Goal: Task Accomplishment & Management: Manage account settings

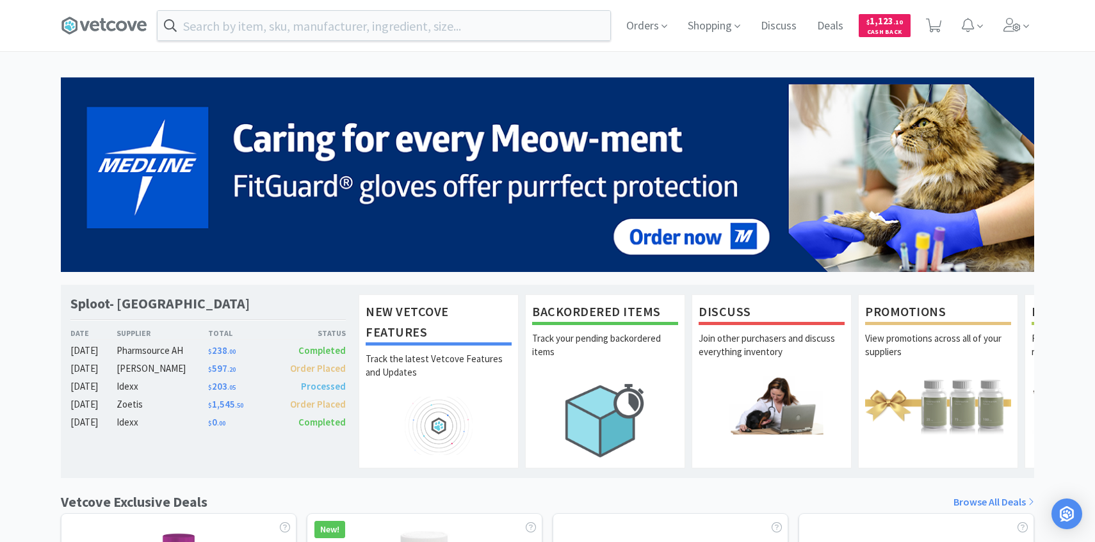
click at [1018, 0] on html "Orders Shopping Discuss Discuss Deals Deals $ 1,123 . 10 Cash Back Sploot- Rosc…" at bounding box center [547, 271] width 1095 height 542
click at [1017, 25] on icon at bounding box center [1011, 25] width 17 height 14
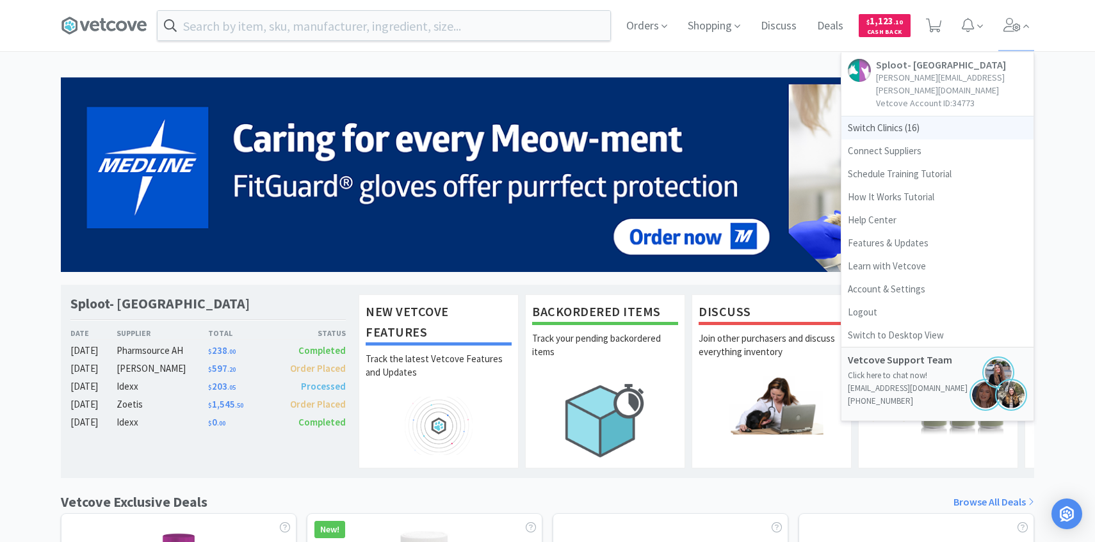
click at [943, 118] on span "Switch Clinics ( 16 )" at bounding box center [937, 128] width 192 height 23
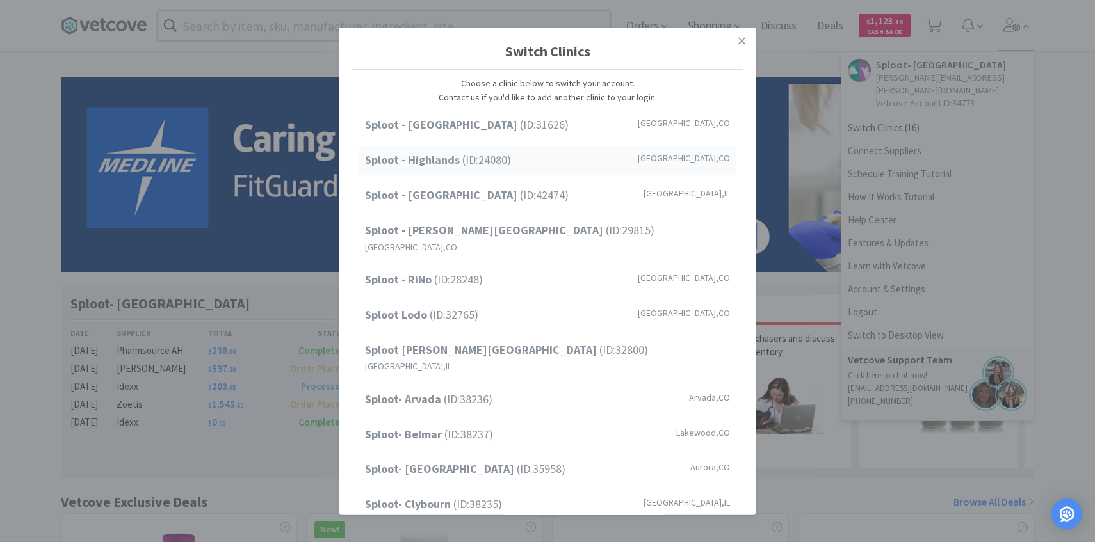
click at [554, 166] on div "Sploot - Highlands (ID: 24080 ) Denver , CO" at bounding box center [547, 160] width 378 height 29
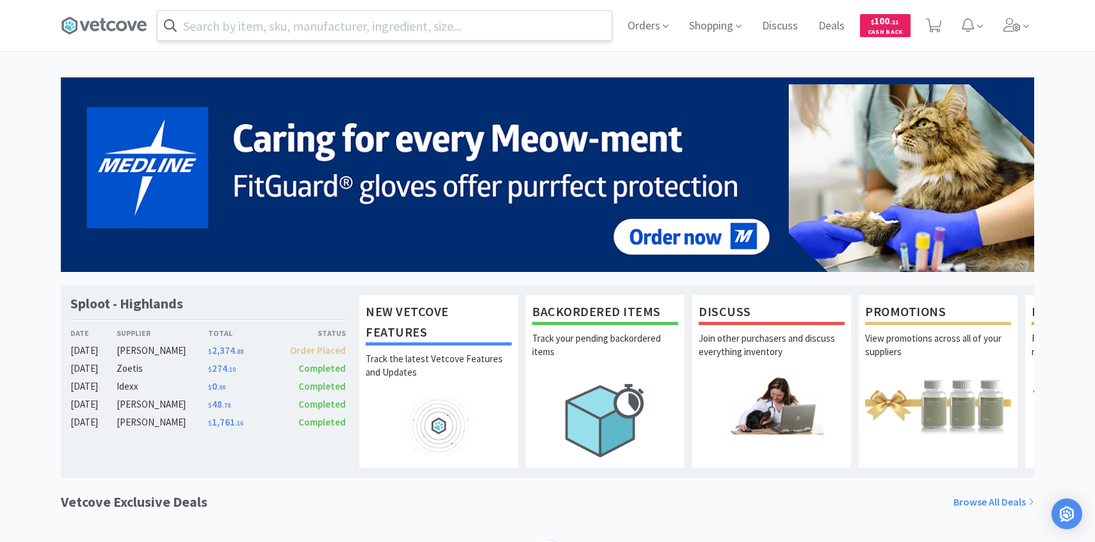
click at [299, 24] on input "text" at bounding box center [384, 25] width 454 height 29
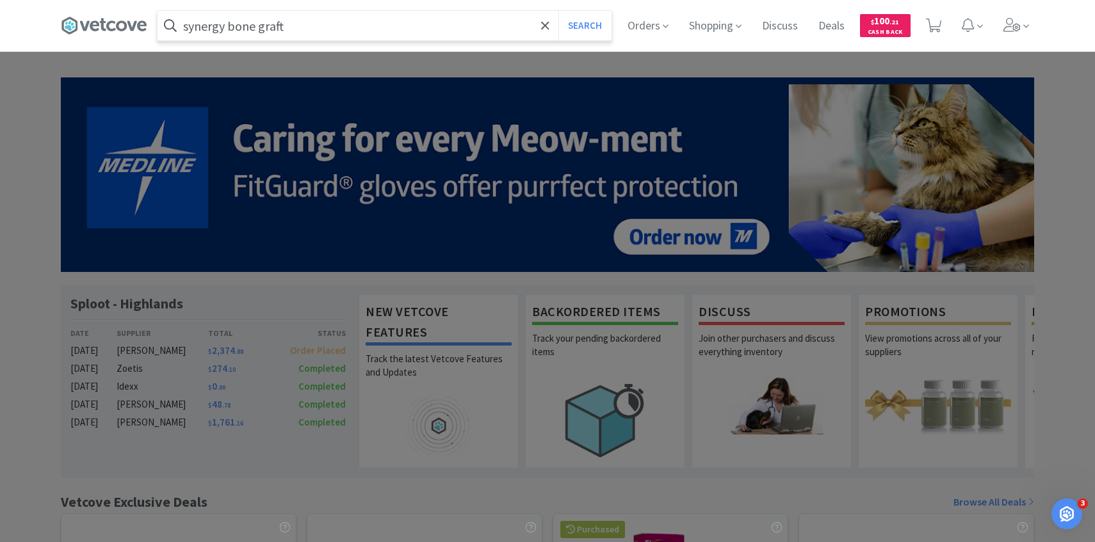
type input "synergy bone graft"
click at [558, 11] on button "Search" at bounding box center [584, 25] width 53 height 29
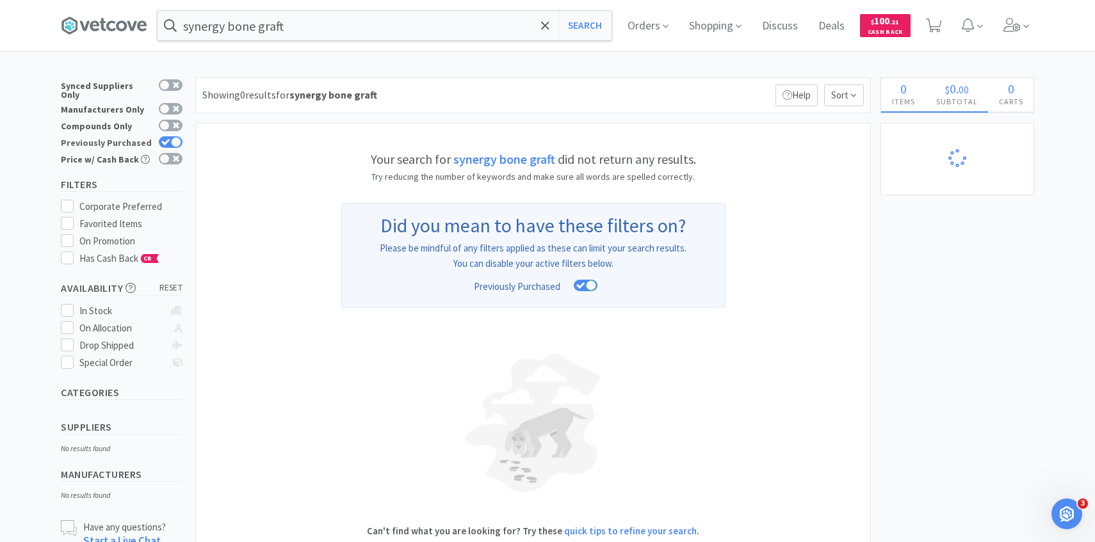
click at [177, 137] on div at bounding box center [176, 142] width 10 height 10
checkbox input "false"
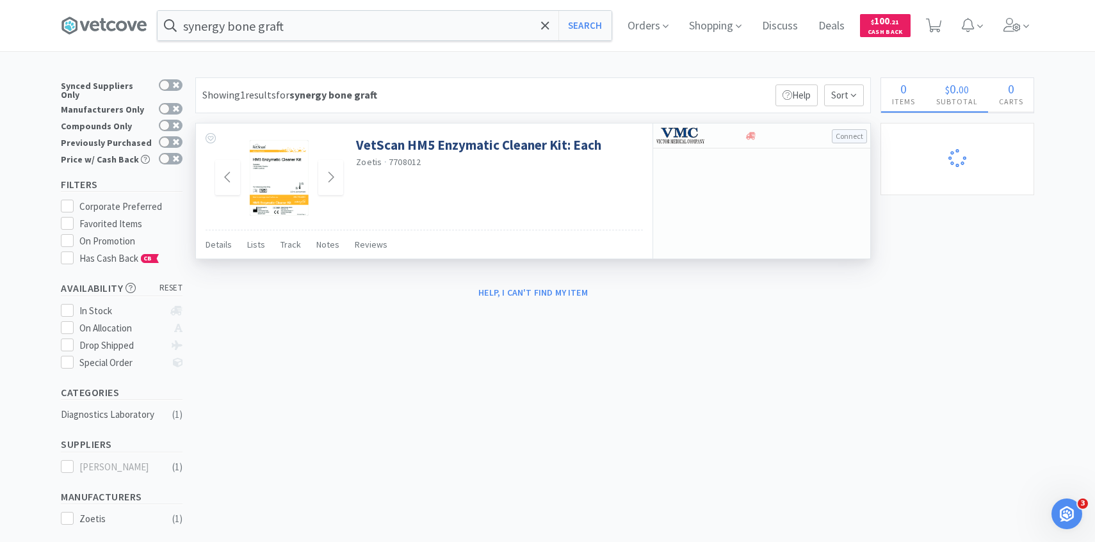
scroll to position [10, 0]
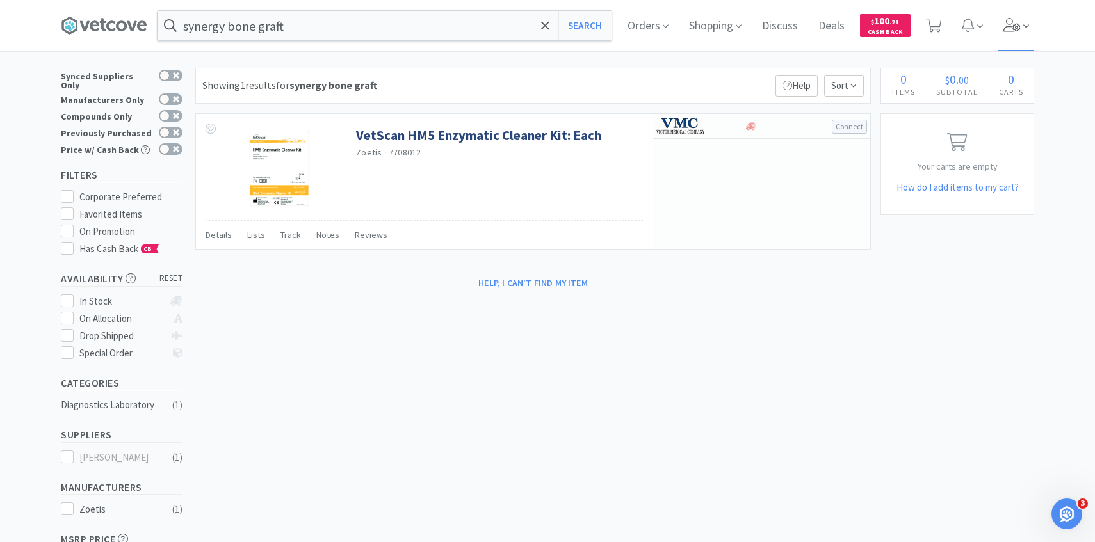
click at [1011, 33] on span at bounding box center [1016, 25] width 36 height 51
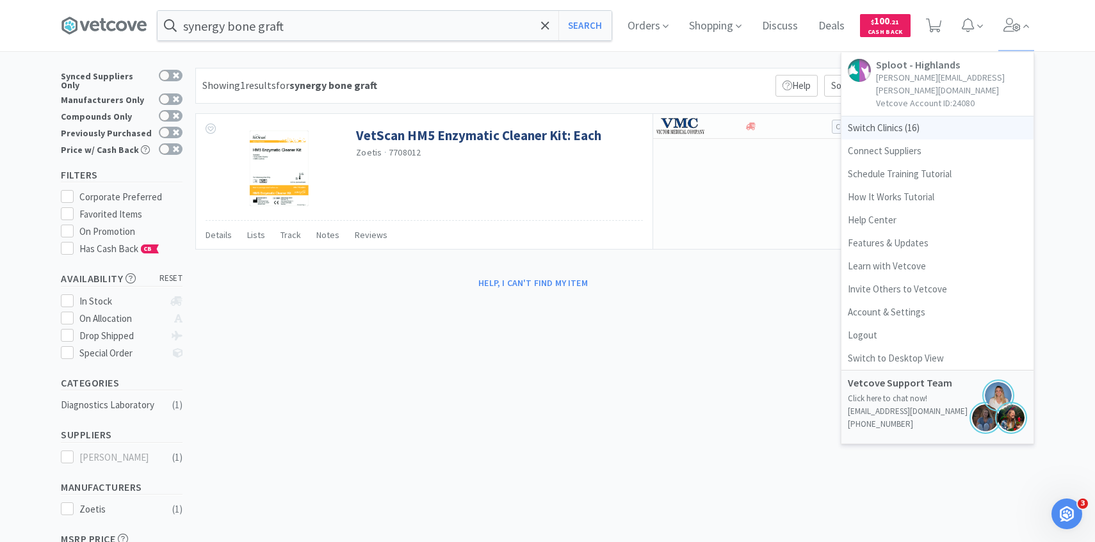
click at [926, 117] on span "Switch Clinics ( 16 )" at bounding box center [937, 128] width 192 height 23
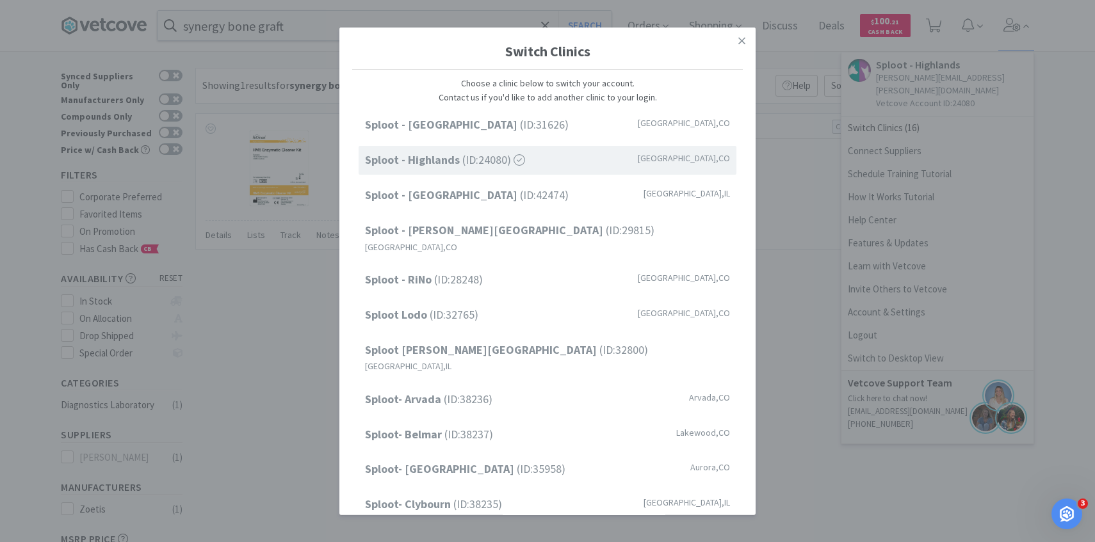
scroll to position [163, 0]
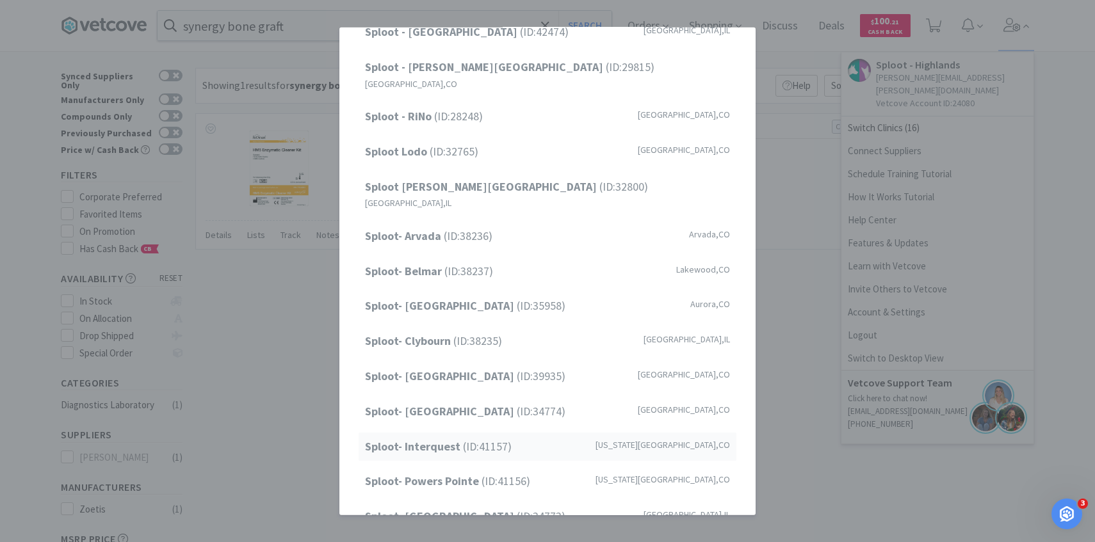
click at [486, 432] on div "Sploot- Interquest (ID: 41157 ) Colorado Springs , CO" at bounding box center [547, 446] width 378 height 29
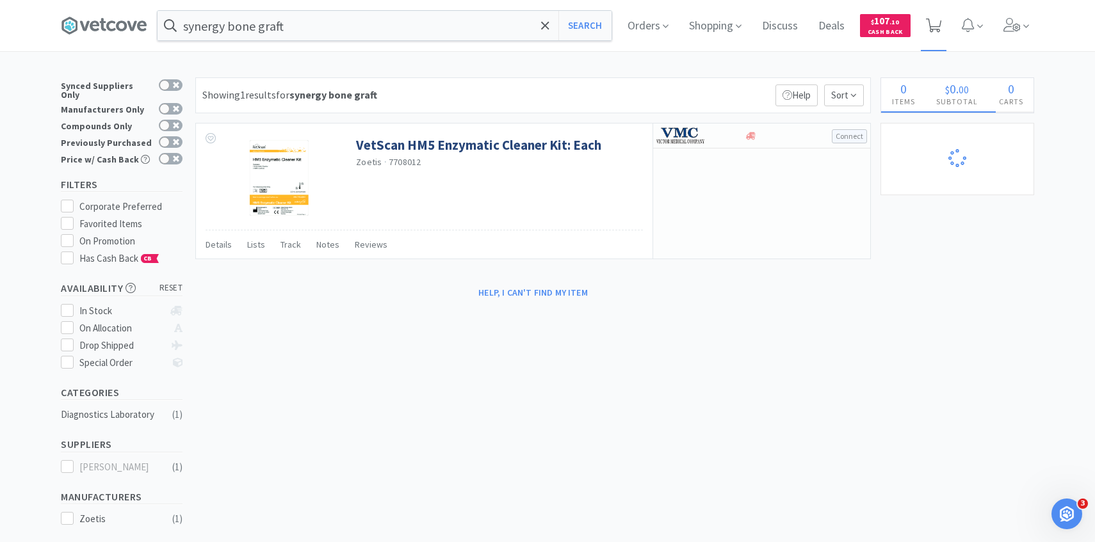
click at [935, 31] on icon at bounding box center [934, 26] width 16 height 14
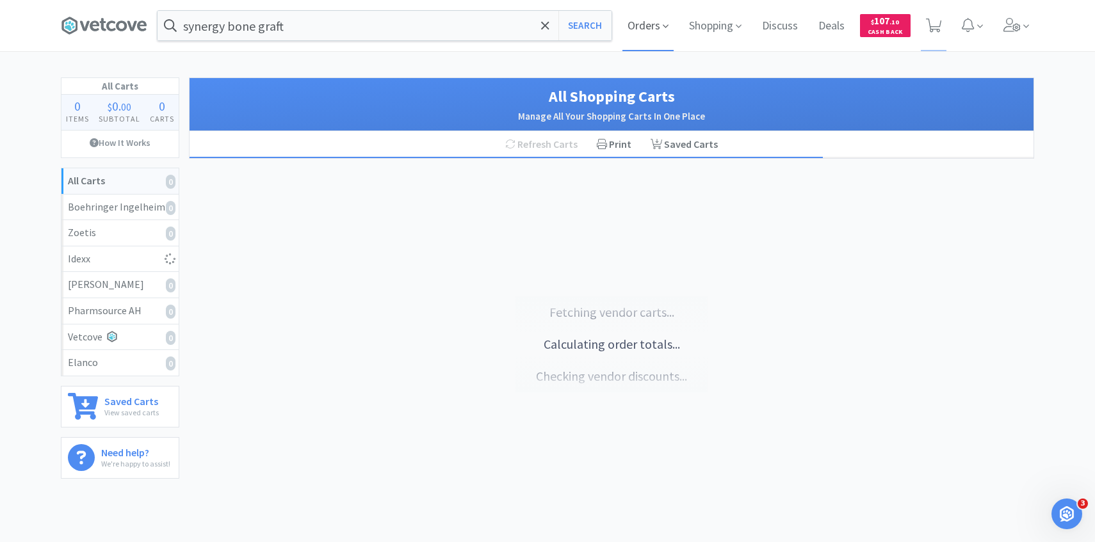
click at [633, 22] on span "Orders" at bounding box center [647, 25] width 51 height 51
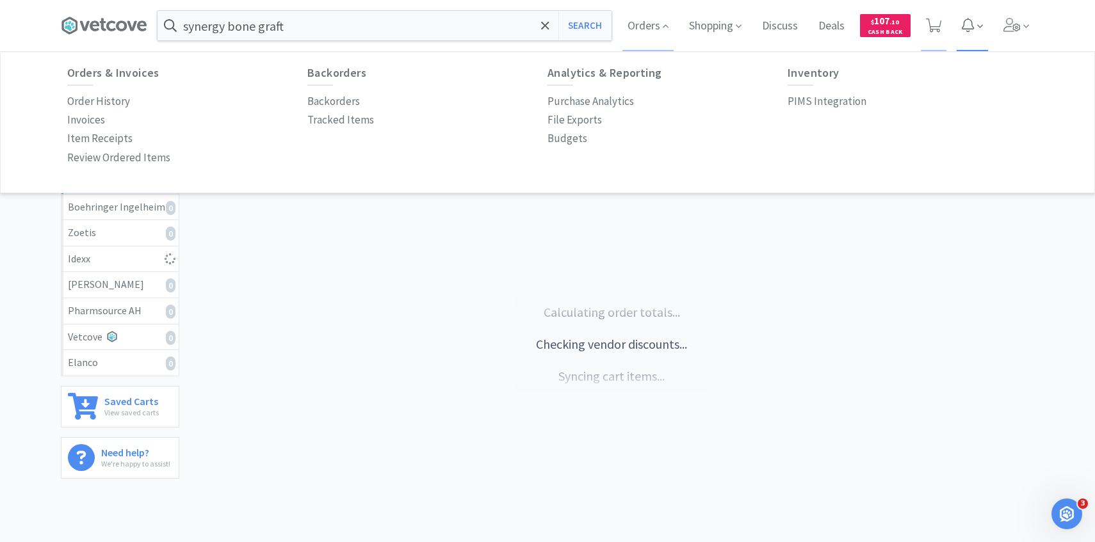
click at [985, 33] on span at bounding box center [971, 25] width 31 height 51
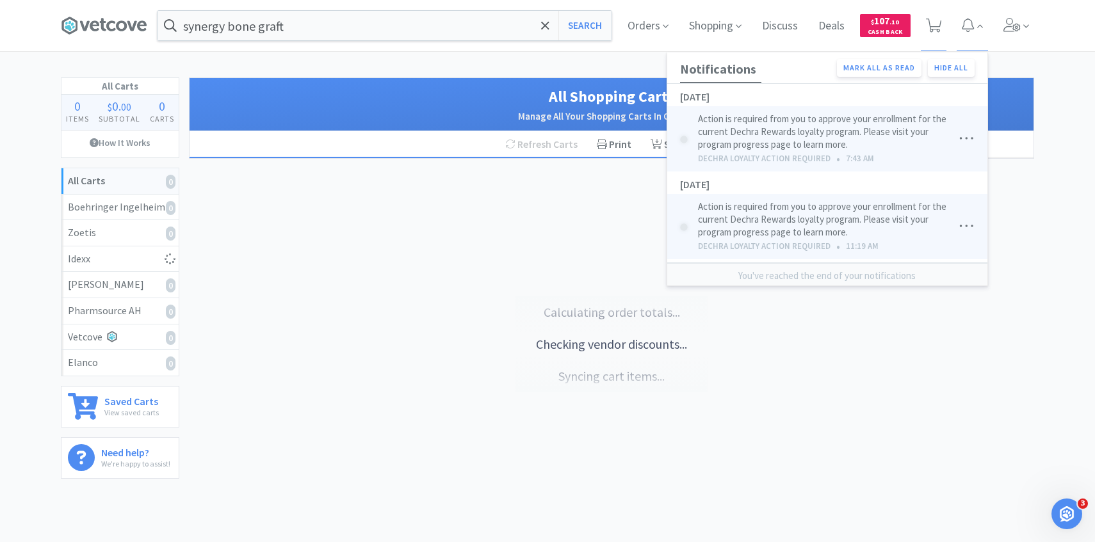
click at [994, 33] on div "Orders Shopping Discuss Discuss Deals Deals $ 107 . 10 Cash Back Notifications …" at bounding box center [825, 25] width 417 height 51
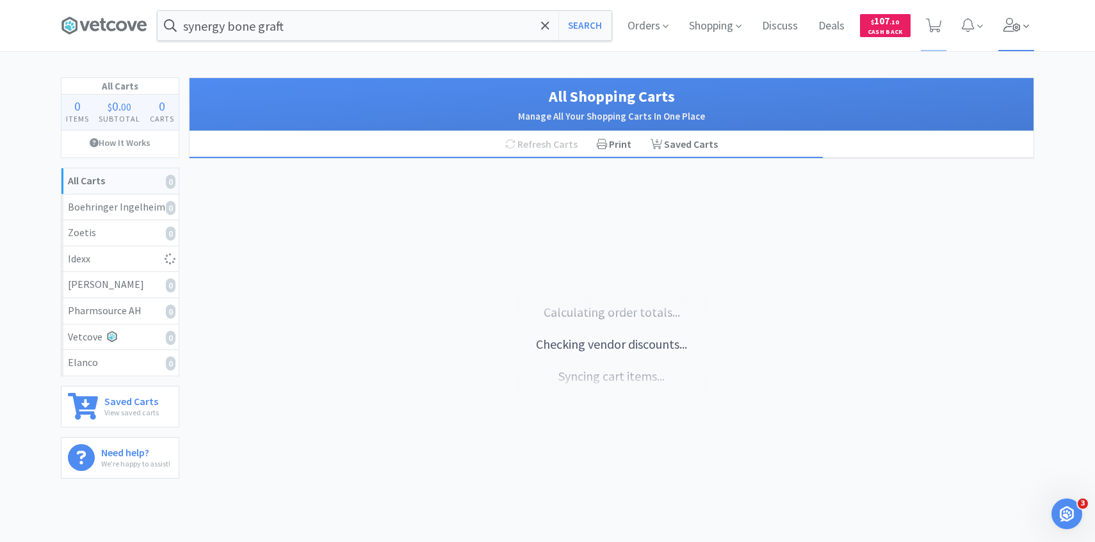
click at [1007, 30] on icon at bounding box center [1012, 25] width 18 height 14
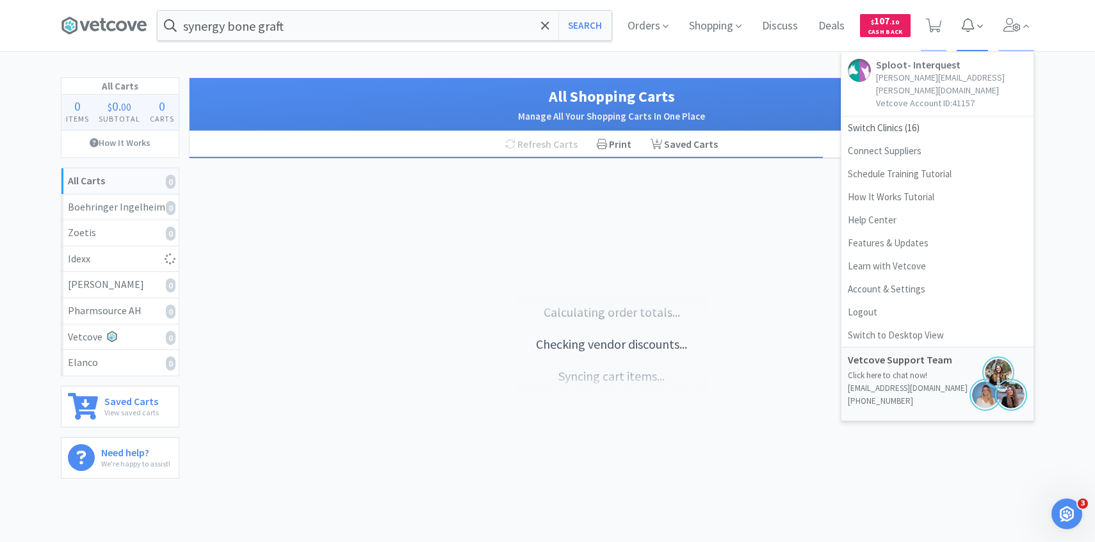
click at [977, 26] on icon at bounding box center [980, 26] width 6 height 12
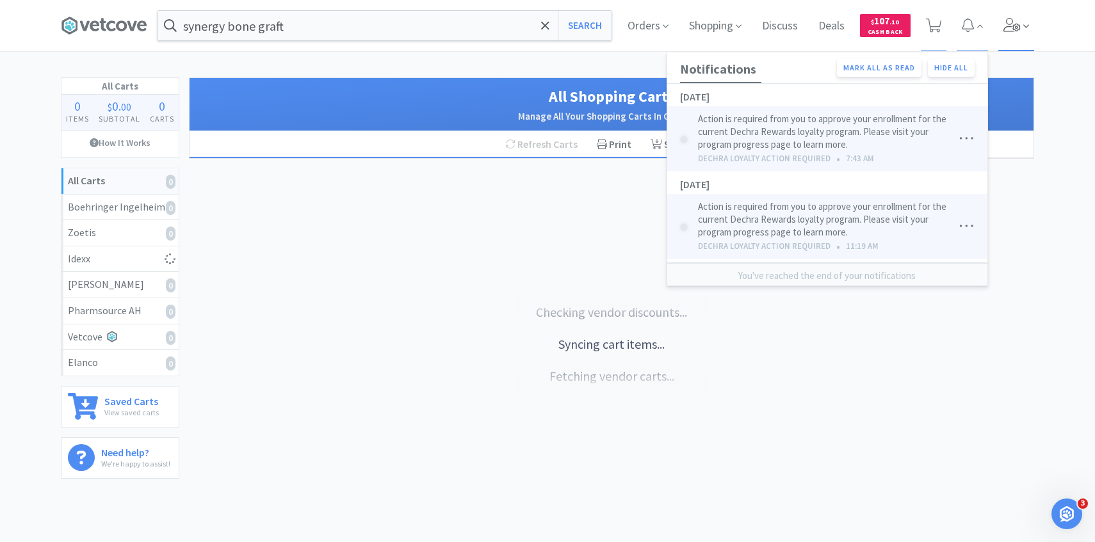
click at [998, 30] on span at bounding box center [1016, 25] width 36 height 51
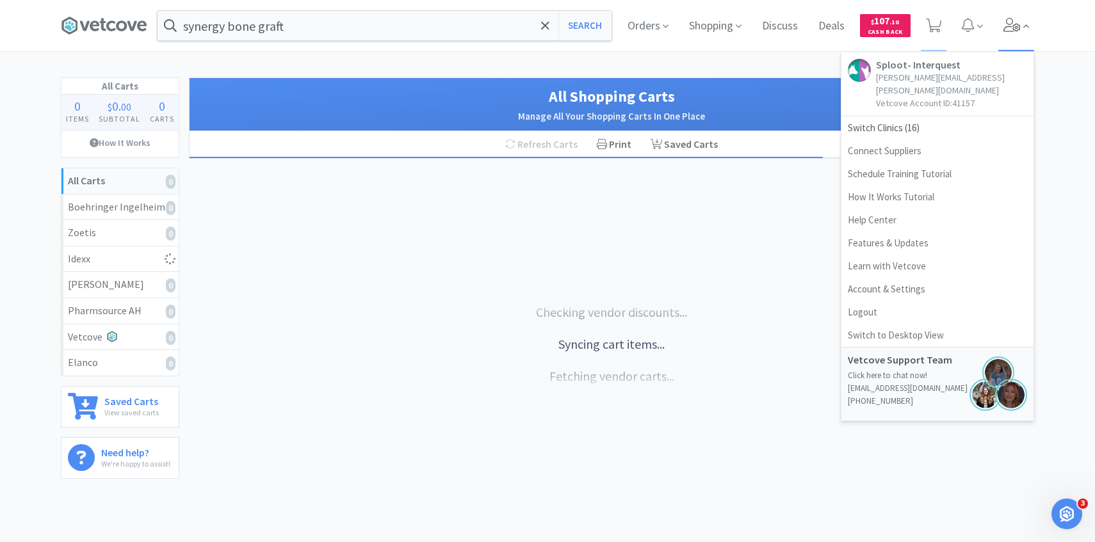
click at [1015, 30] on icon at bounding box center [1012, 25] width 18 height 14
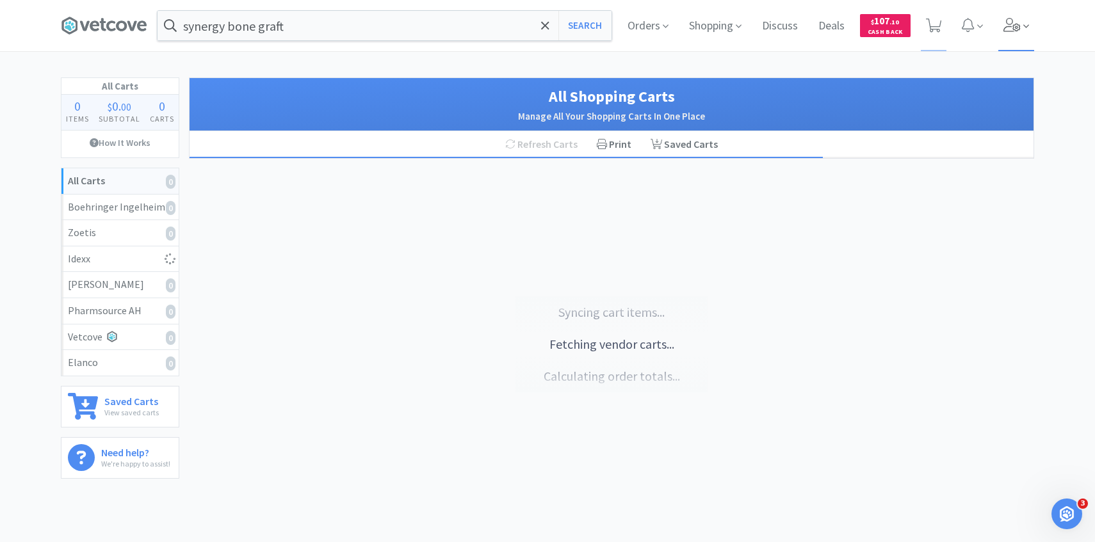
click at [1015, 24] on icon at bounding box center [1011, 25] width 17 height 14
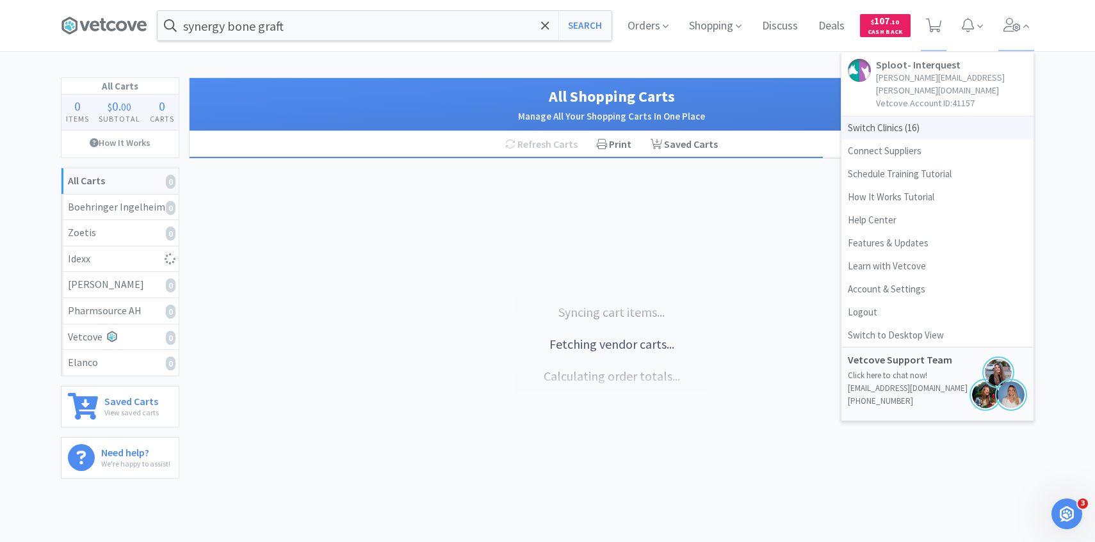
click at [925, 117] on span "Switch Clinics ( 16 )" at bounding box center [937, 128] width 192 height 23
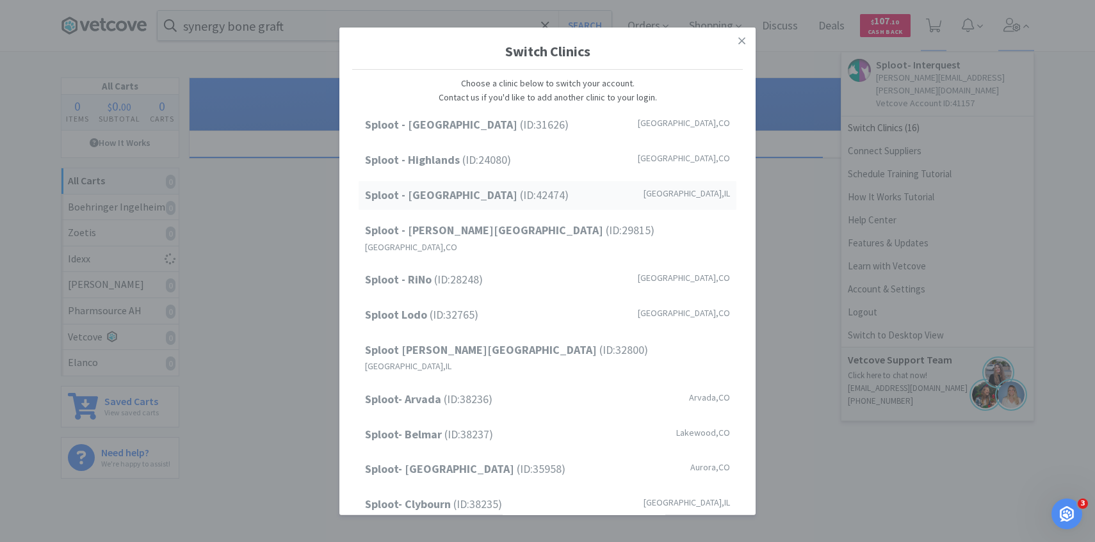
click at [529, 204] on div "Sploot - Oak Park (ID: 42474 ) Forest Park , IL" at bounding box center [547, 195] width 378 height 29
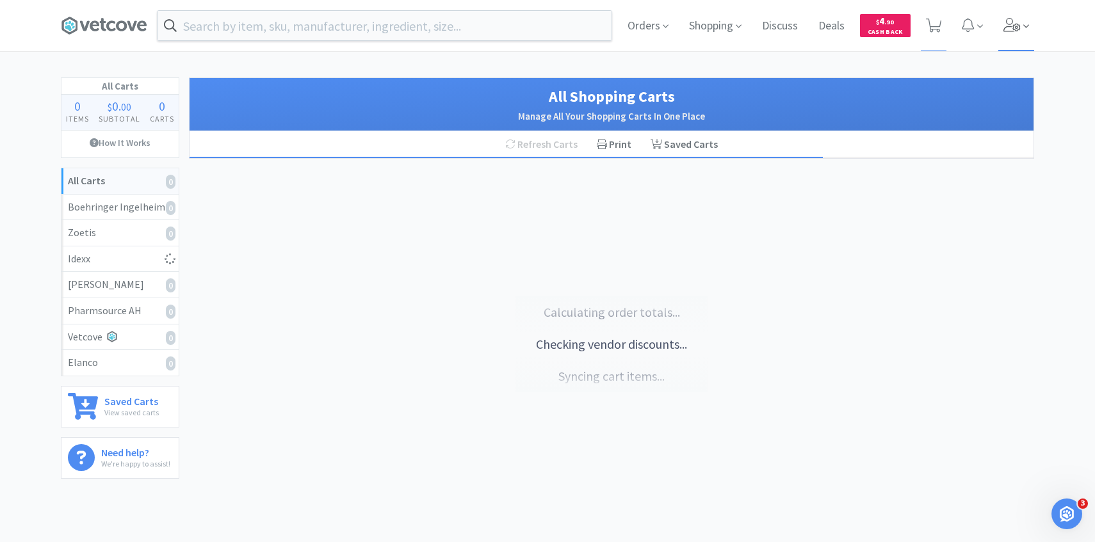
click at [1027, 28] on icon at bounding box center [1026, 26] width 6 height 12
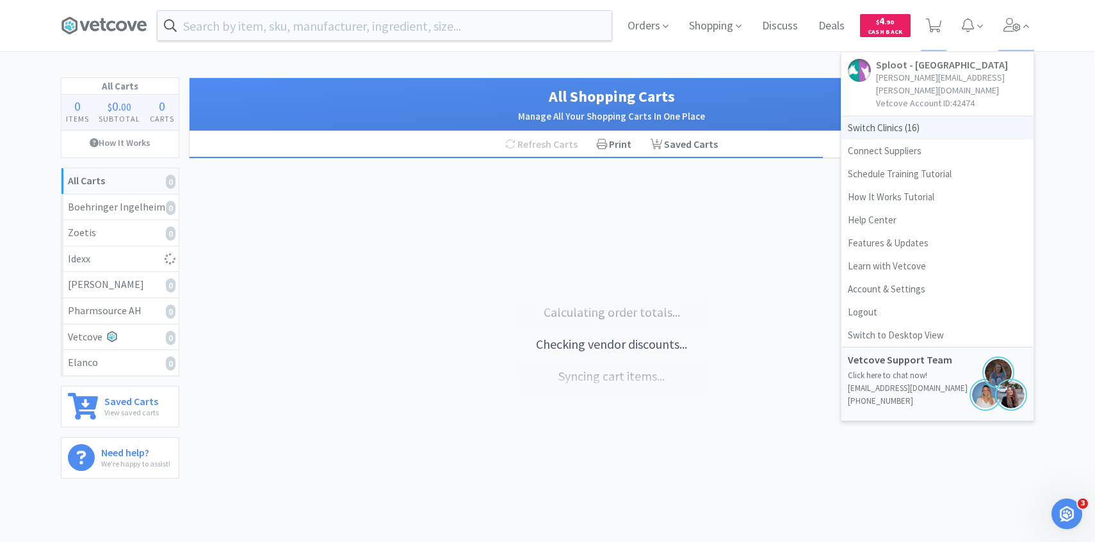
click at [918, 117] on span "Switch Clinics ( 16 )" at bounding box center [937, 128] width 192 height 23
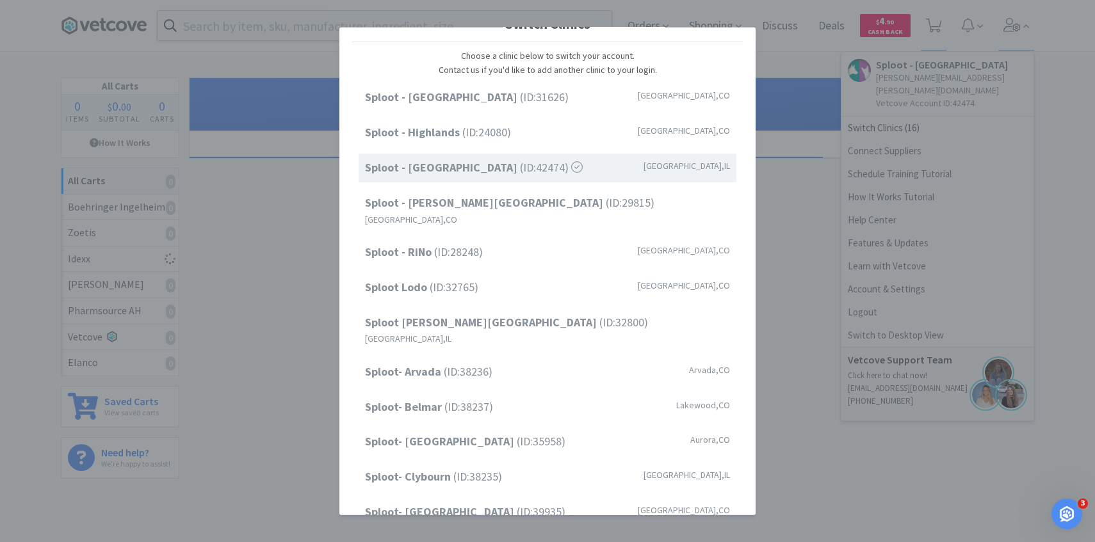
scroll to position [31, 0]
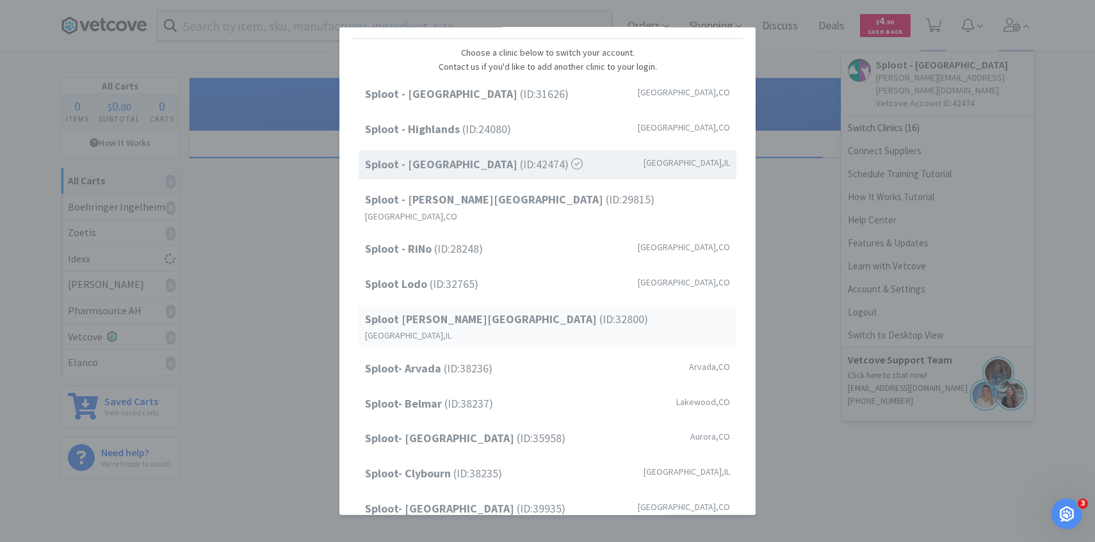
click at [554, 309] on div "Sploot Logan Square (ID: 32800 ) Chicago , IL" at bounding box center [547, 326] width 378 height 43
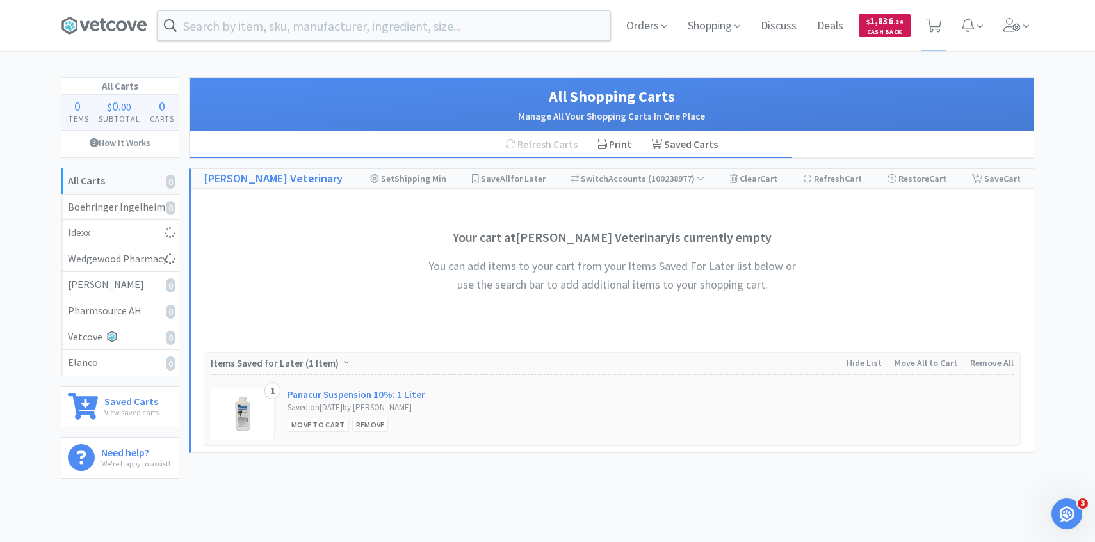
click at [876, 36] on span "Cash Back" at bounding box center [884, 33] width 36 height 8
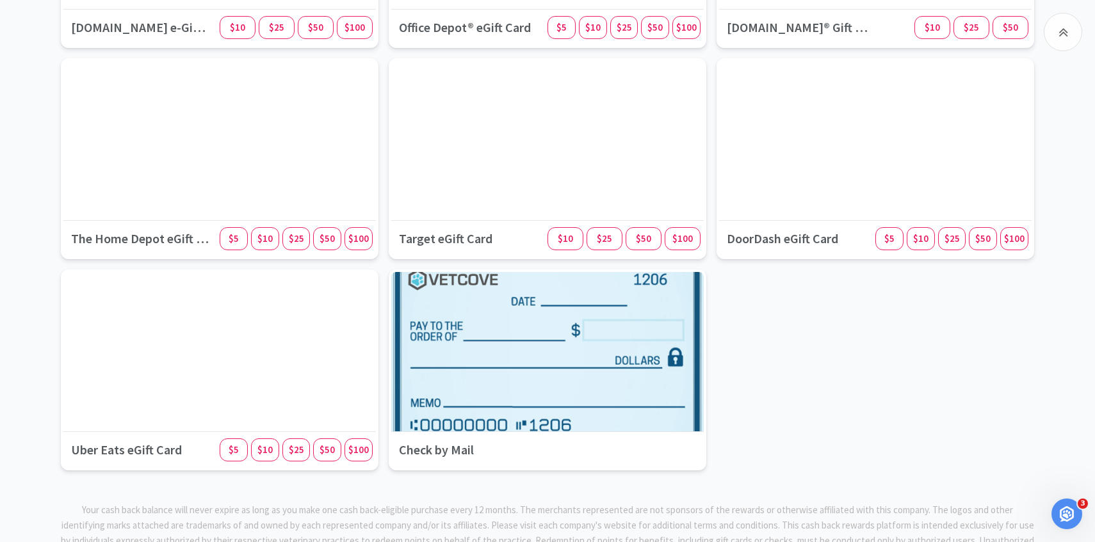
scroll to position [1513, 0]
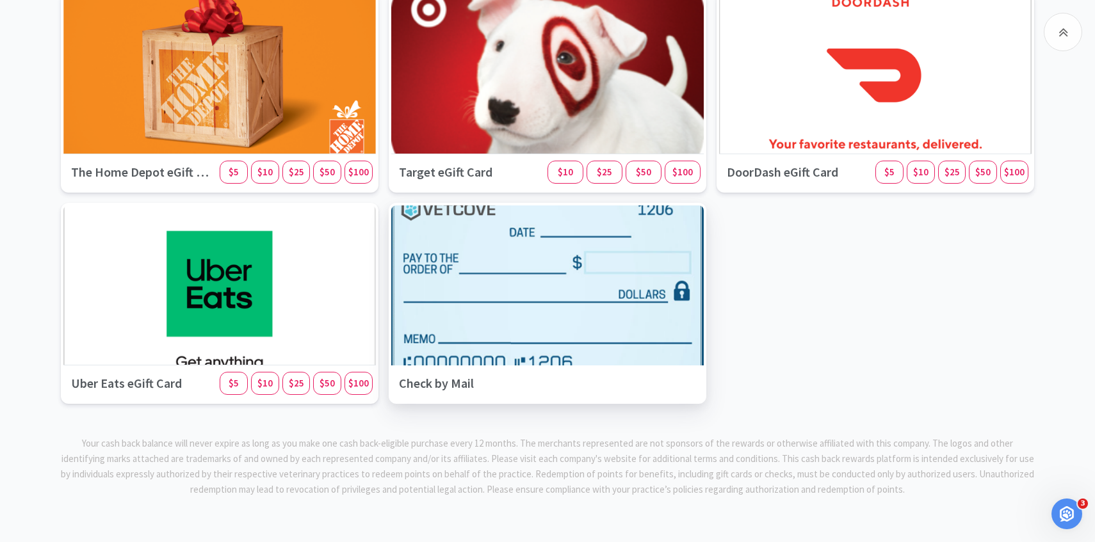
click at [518, 300] on div at bounding box center [547, 286] width 328 height 168
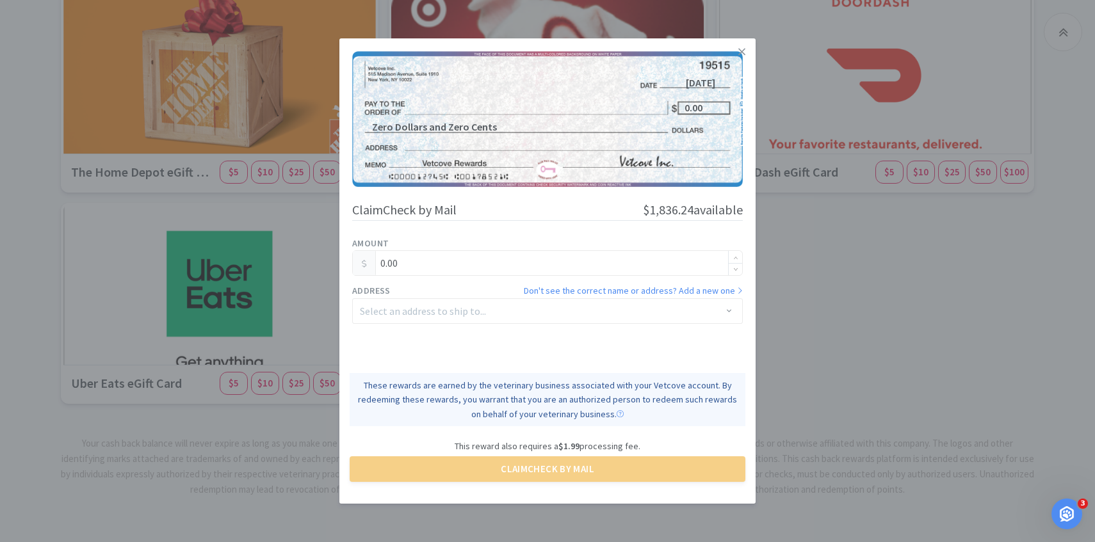
click at [403, 259] on input "0.00" at bounding box center [547, 263] width 389 height 24
type input "0"
click at [455, 310] on div "Select an address to ship to..." at bounding box center [540, 311] width 361 height 13
type input "1,830.00"
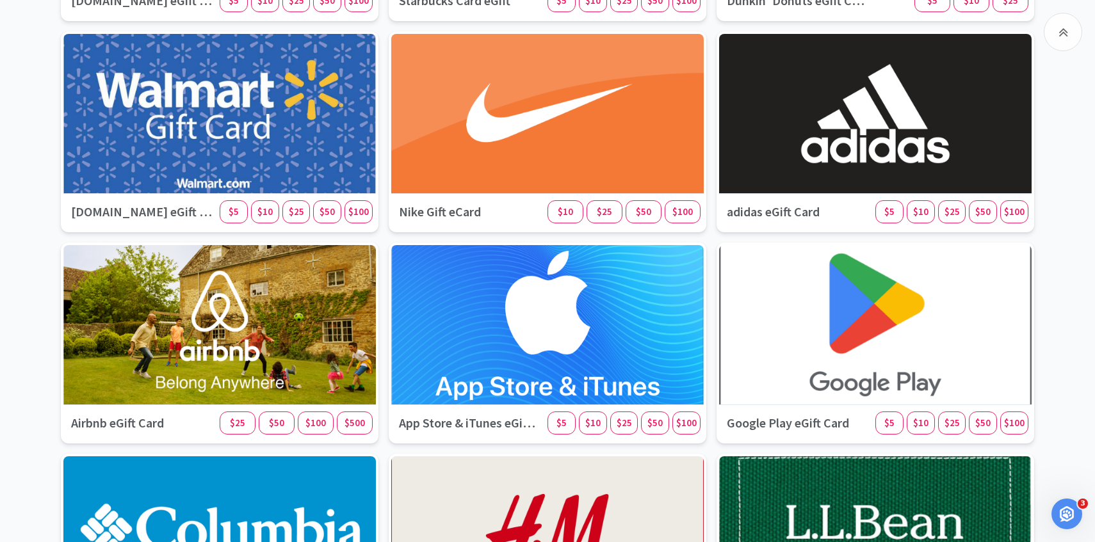
scroll to position [0, 0]
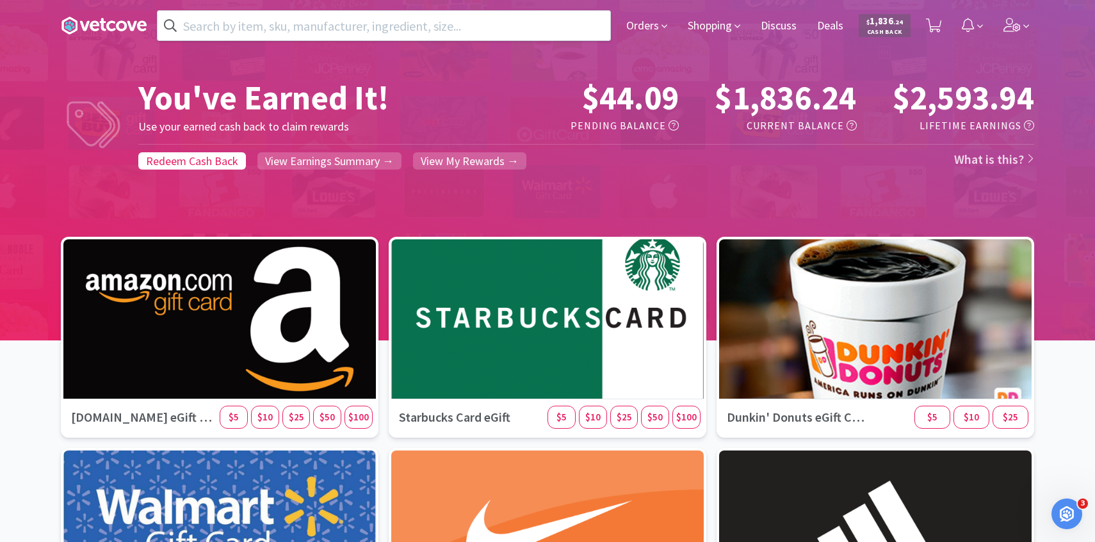
click at [672, 34] on div "Orders Shopping Discuss Discuss Deals Deals $ 1,836 . 24 Cash Back" at bounding box center [825, 25] width 419 height 51
click at [1012, 27] on icon at bounding box center [1011, 25] width 17 height 14
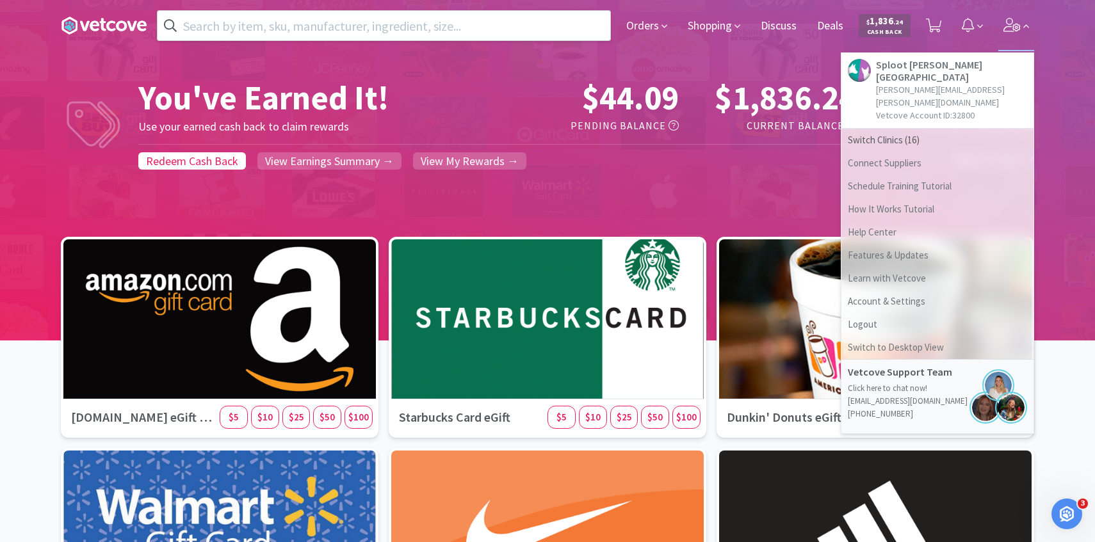
click at [952, 109] on p "Vetcove Account ID: 32800" at bounding box center [951, 115] width 151 height 13
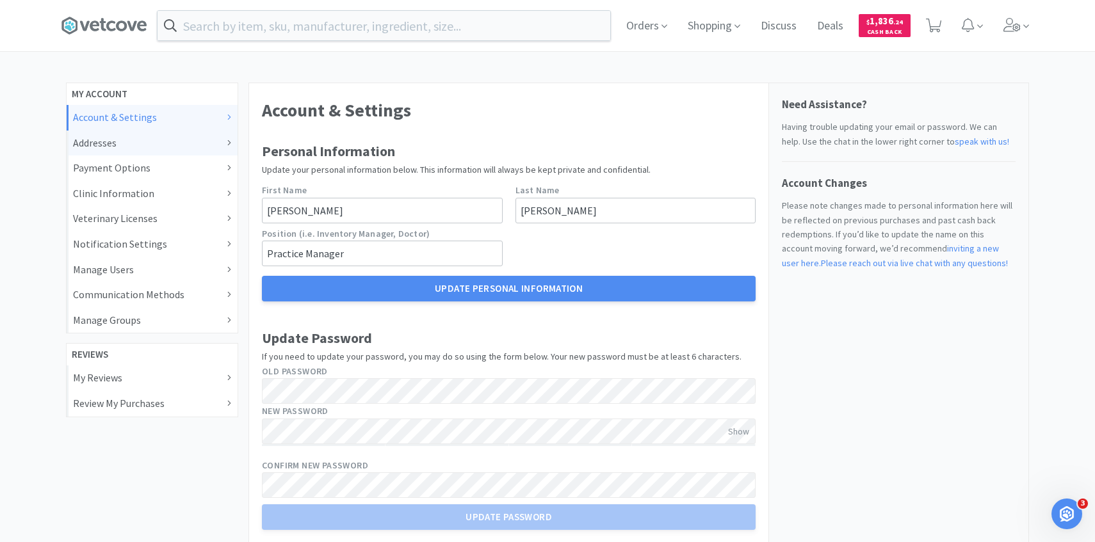
click at [184, 153] on div "Addresses" at bounding box center [152, 144] width 171 height 26
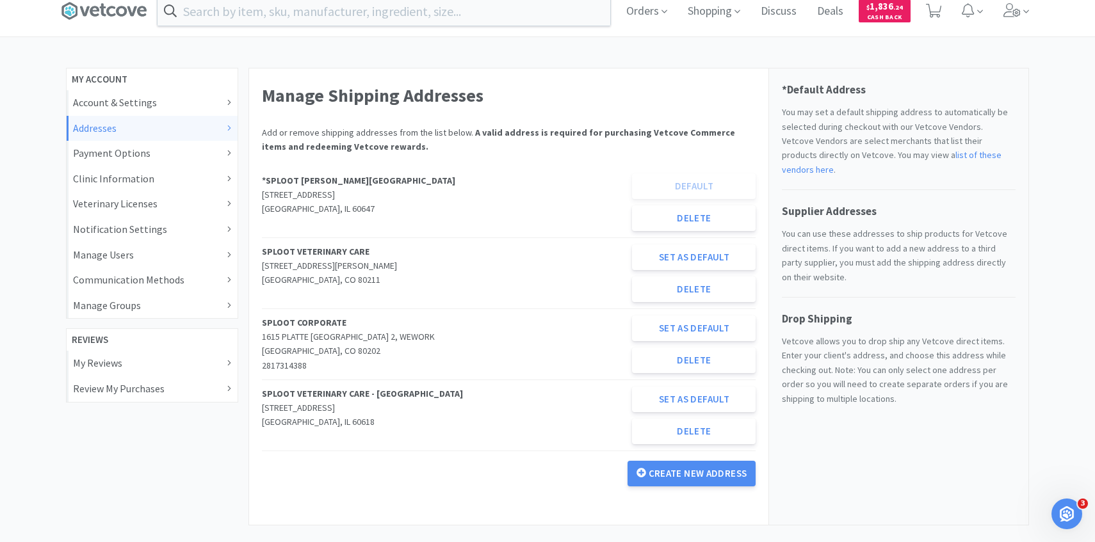
scroll to position [16, 0]
click at [667, 289] on button "Delete" at bounding box center [694, 288] width 124 height 26
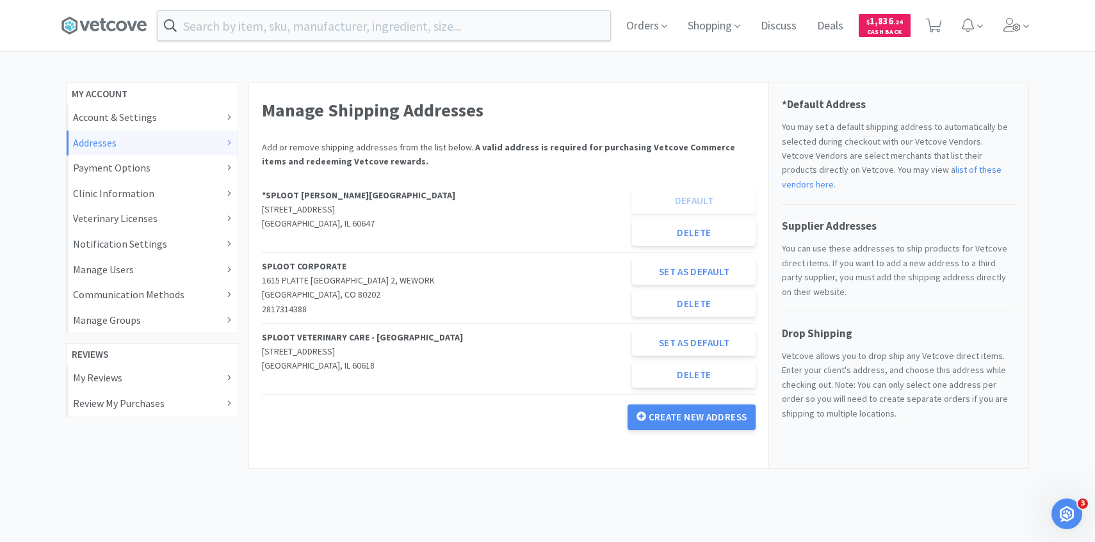
scroll to position [0, 0]
click at [673, 303] on button "Delete" at bounding box center [694, 304] width 124 height 26
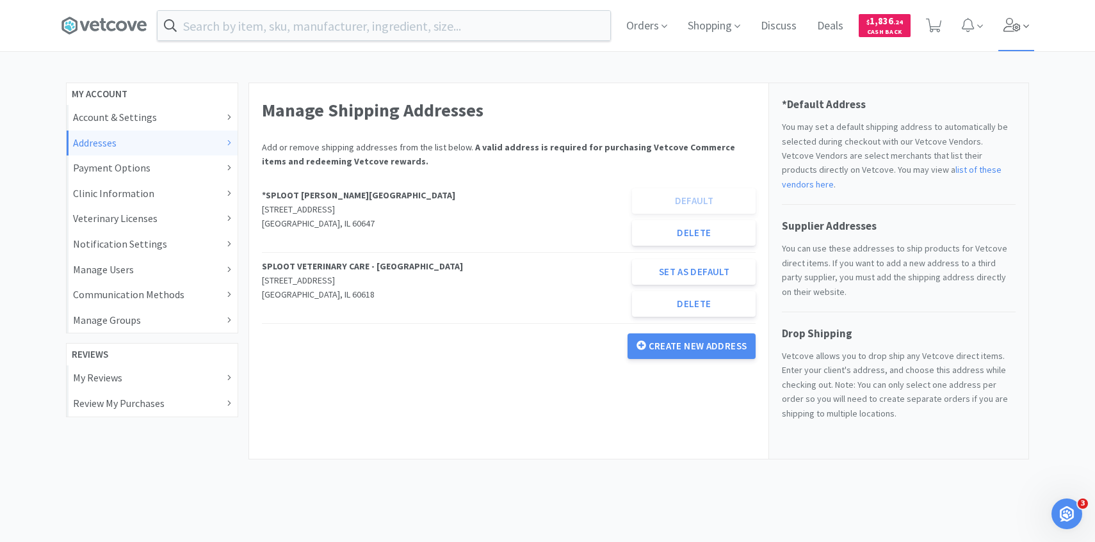
click at [1006, 24] on icon at bounding box center [1011, 25] width 17 height 14
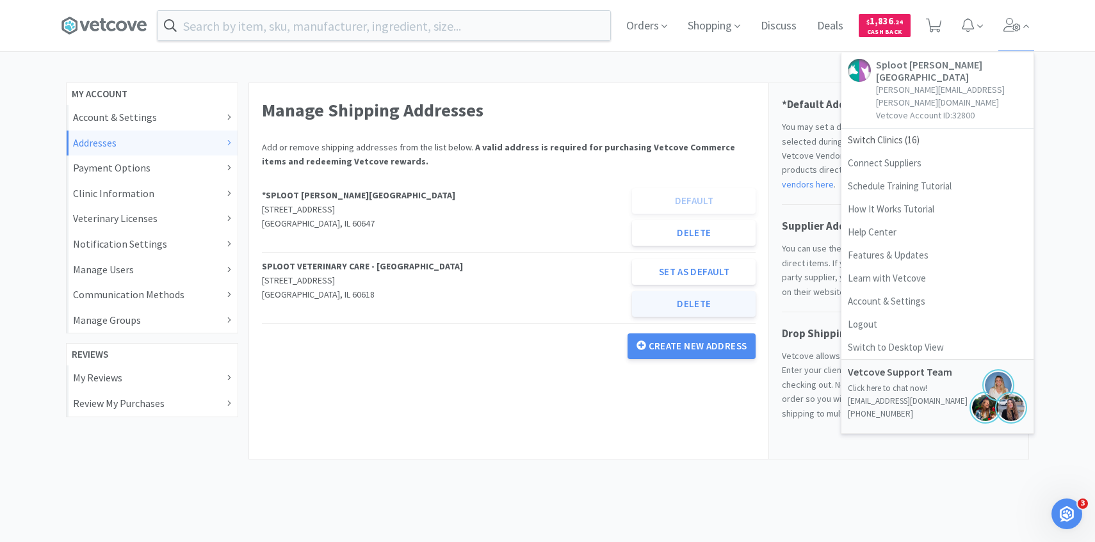
click at [678, 302] on button "Delete" at bounding box center [694, 304] width 124 height 26
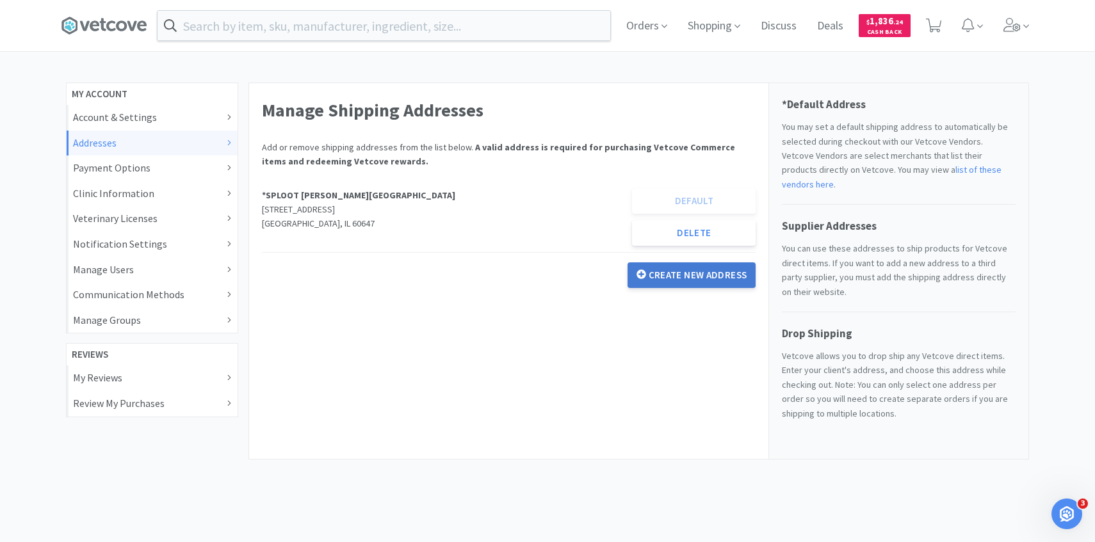
click at [687, 280] on button "Create New Address" at bounding box center [691, 275] width 129 height 26
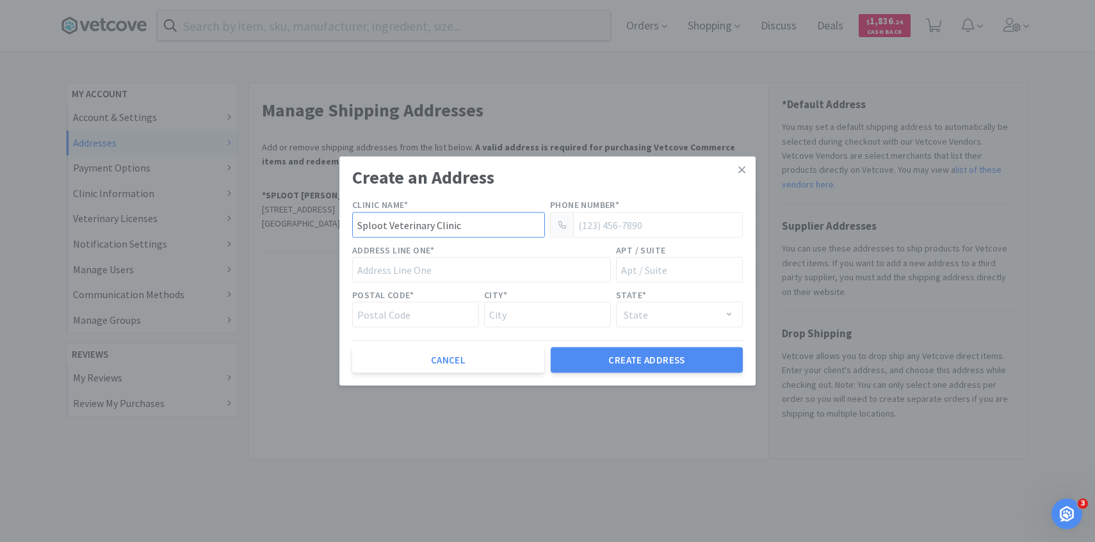
click at [472, 231] on input "Sploot Veterinary Clinic" at bounding box center [448, 225] width 193 height 26
type input "Sploot Logan Square"
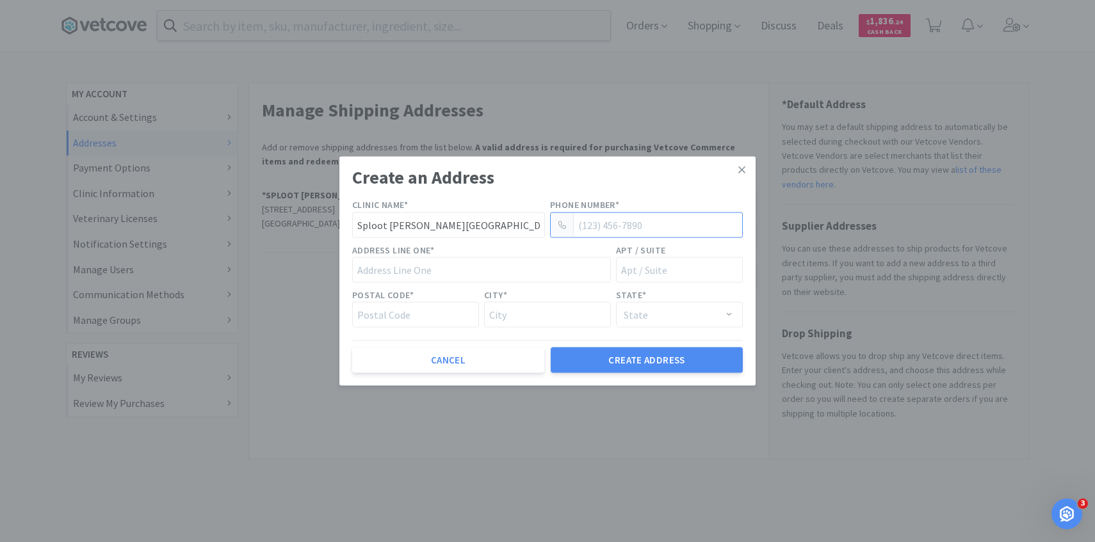
click at [636, 223] on input "phone_number" at bounding box center [646, 225] width 193 height 26
type input "(303) 960 - 3573"
type input "[STREET_ADDRESS]"
type input "80211"
type input "[GEOGRAPHIC_DATA]"
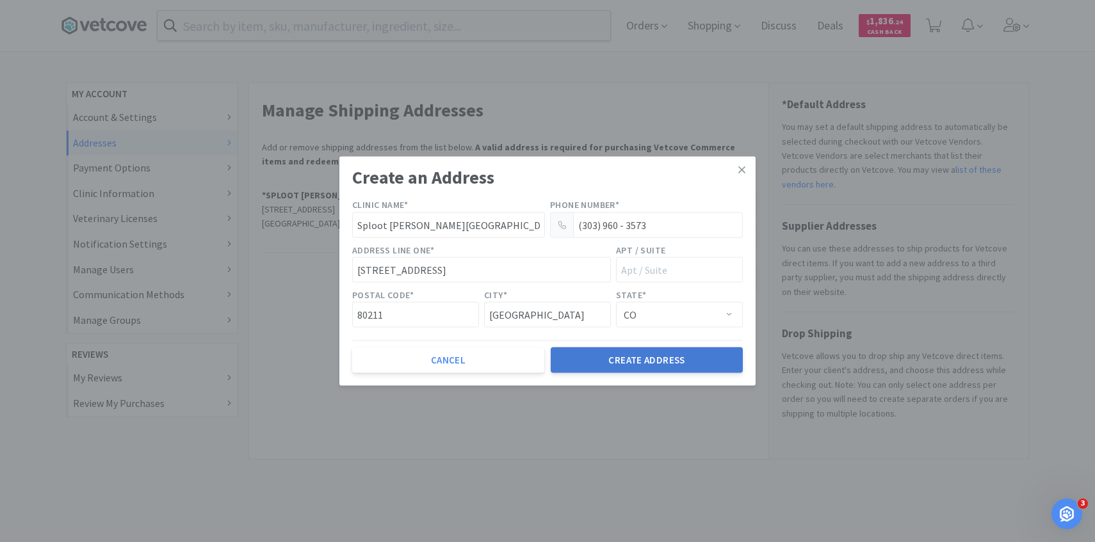
click at [593, 363] on button "Create Address" at bounding box center [647, 361] width 192 height 26
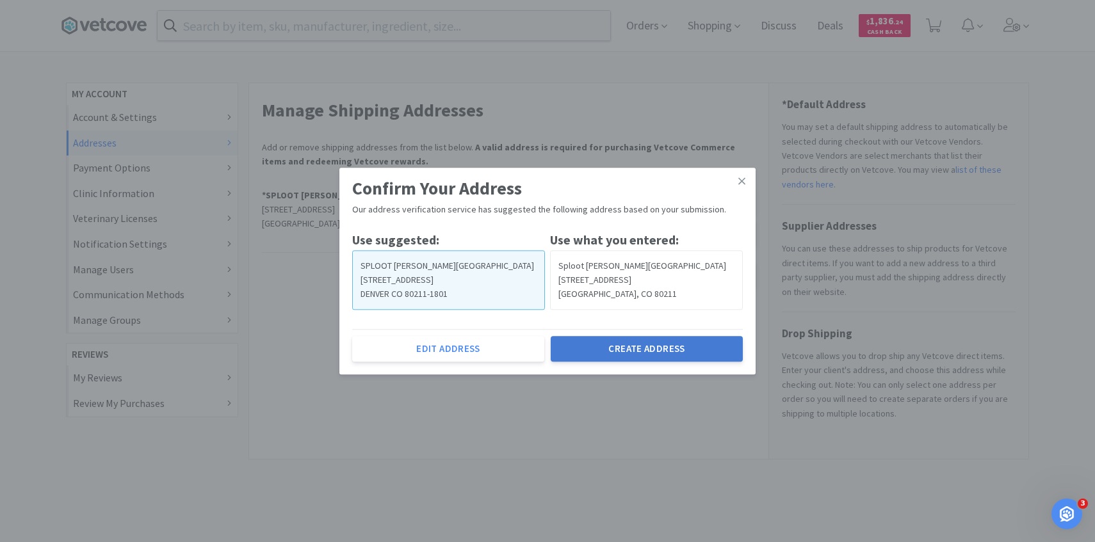
click at [602, 345] on button "Create Address" at bounding box center [647, 349] width 192 height 26
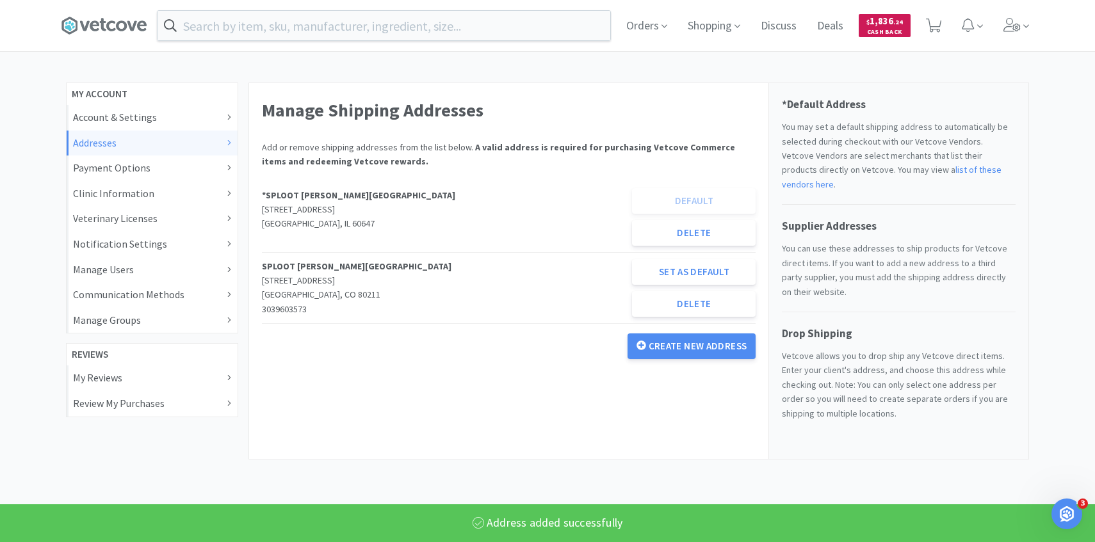
click at [884, 19] on span "$ 1,836 . 24" at bounding box center [884, 21] width 36 height 12
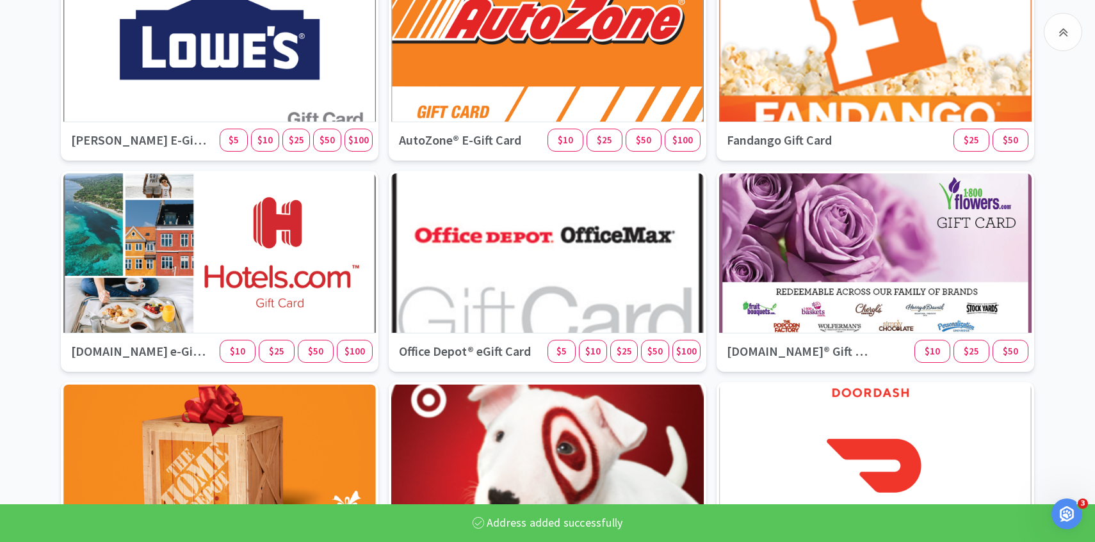
scroll to position [1513, 0]
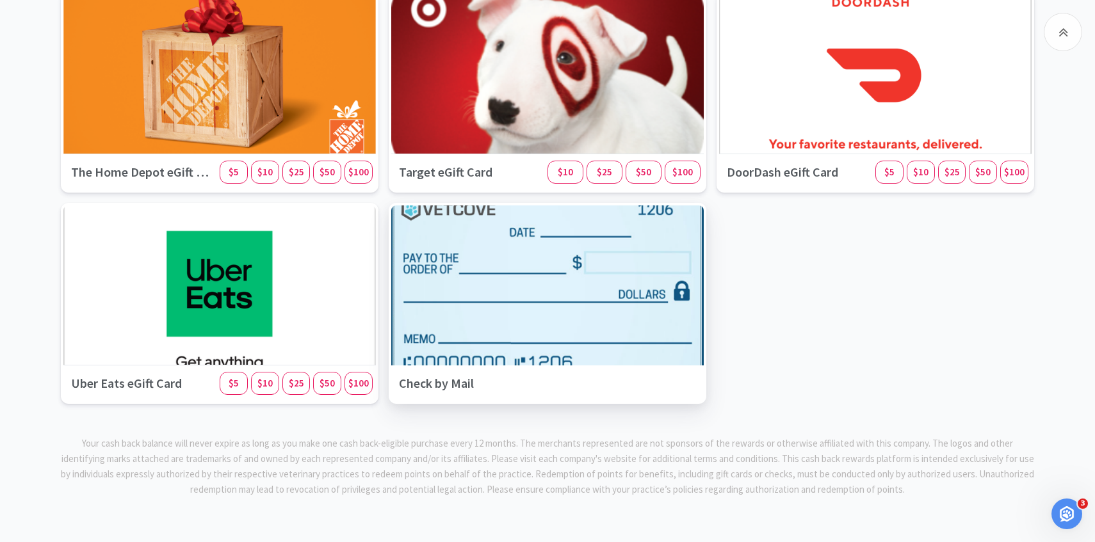
click at [499, 307] on div at bounding box center [547, 286] width 328 height 168
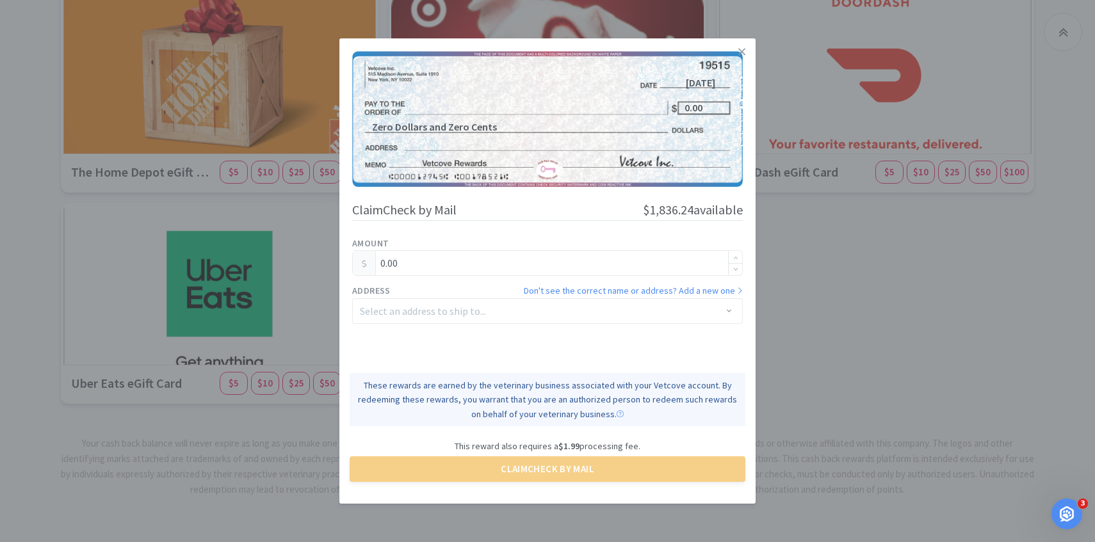
click at [414, 261] on input "0.00" at bounding box center [547, 263] width 389 height 24
type input "0"
click at [441, 310] on div "Select an address to ship to..." at bounding box center [540, 311] width 361 height 13
type input "1,830.00"
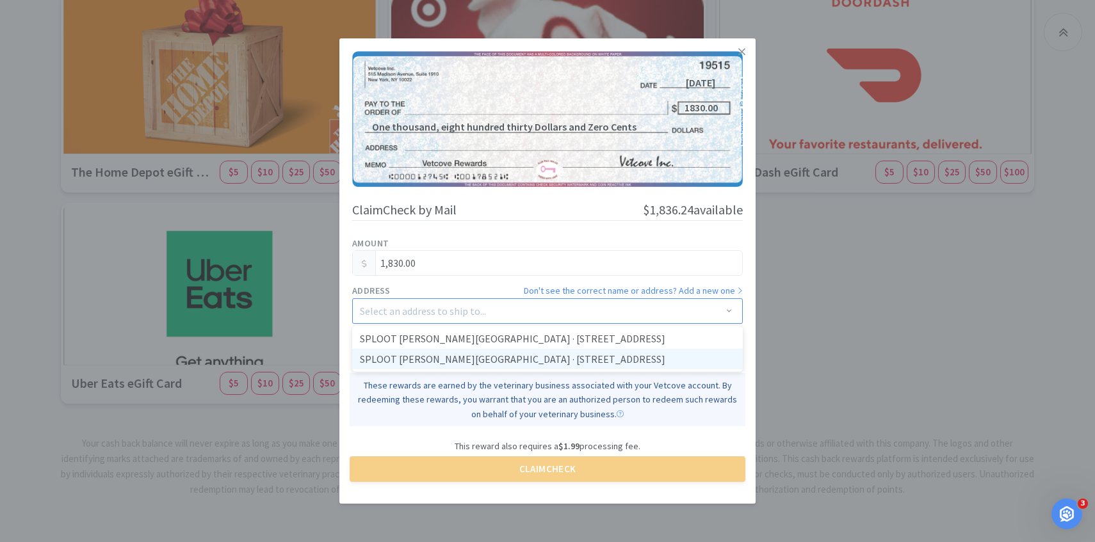
click at [437, 357] on li "SPLOOT LOGAN SQUARE · 1930 W 41ST AVE DENVER, CO 80211" at bounding box center [547, 359] width 390 height 20
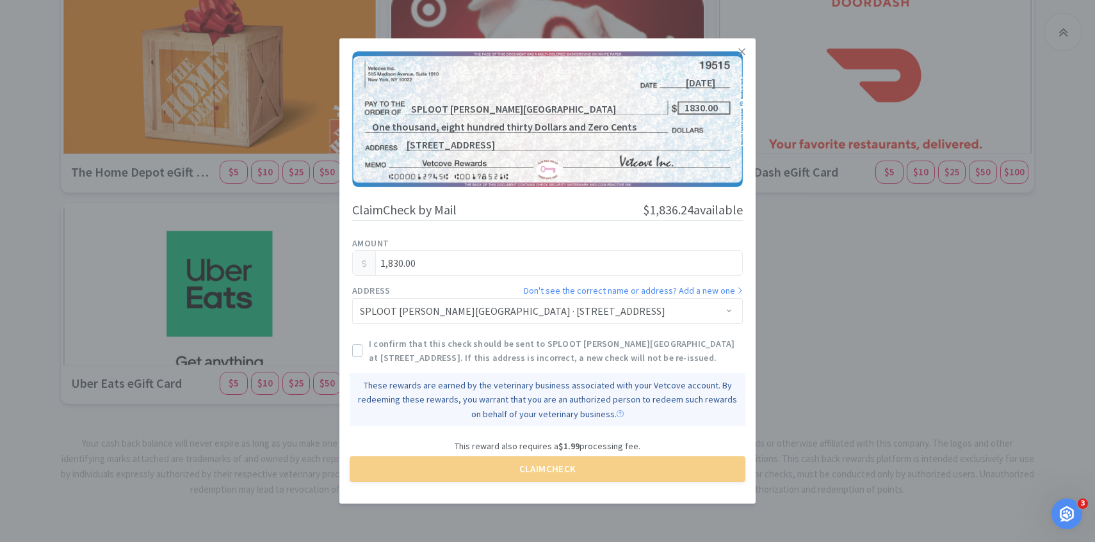
click at [437, 357] on span "I confirm that this check should be sent to SPLOOT LOGAN SQUARE at 1930 W 41ST …" at bounding box center [556, 351] width 374 height 29
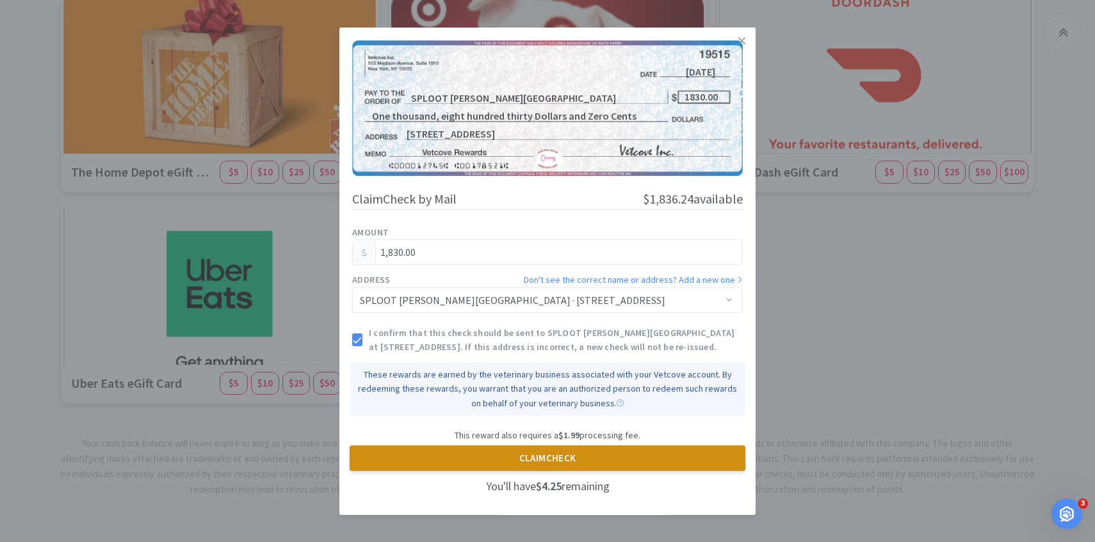
click at [542, 462] on button "Claim Check" at bounding box center [548, 459] width 396 height 26
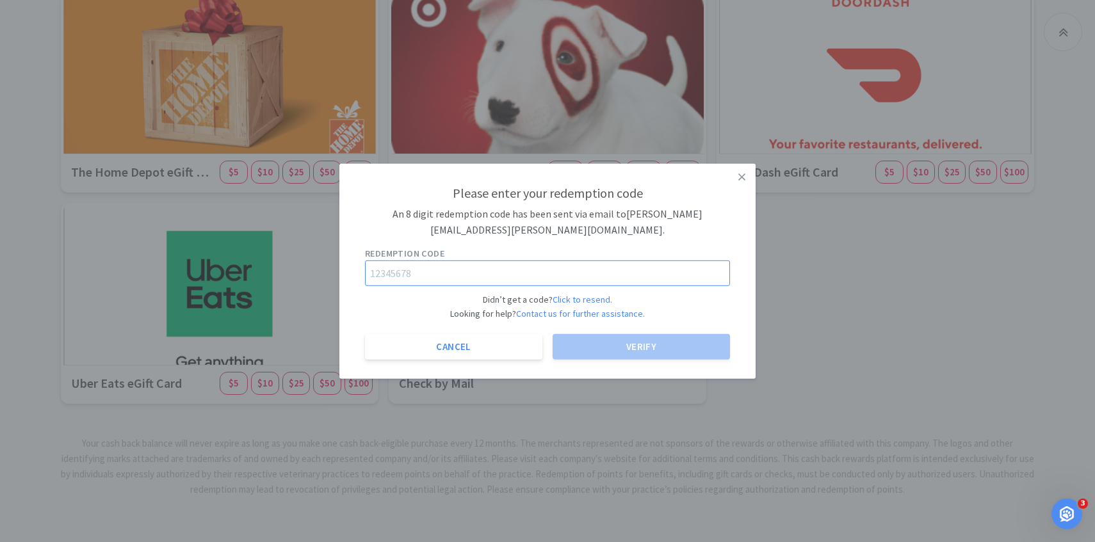
click at [386, 264] on input "text" at bounding box center [547, 274] width 365 height 26
paste input "23682921"
type input "23682921"
click at [639, 350] on button "Verify" at bounding box center [640, 347] width 177 height 26
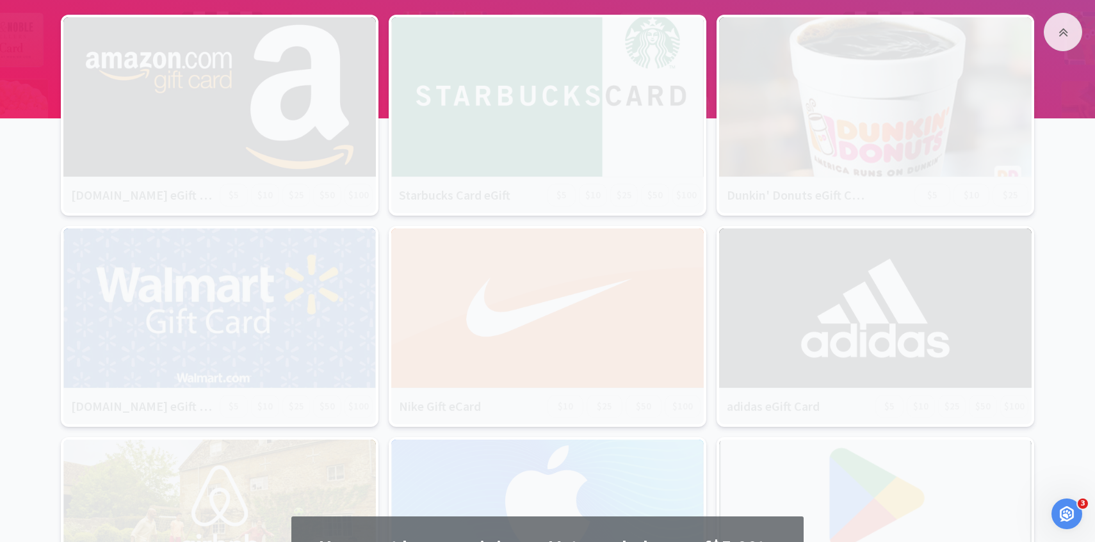
scroll to position [0, 0]
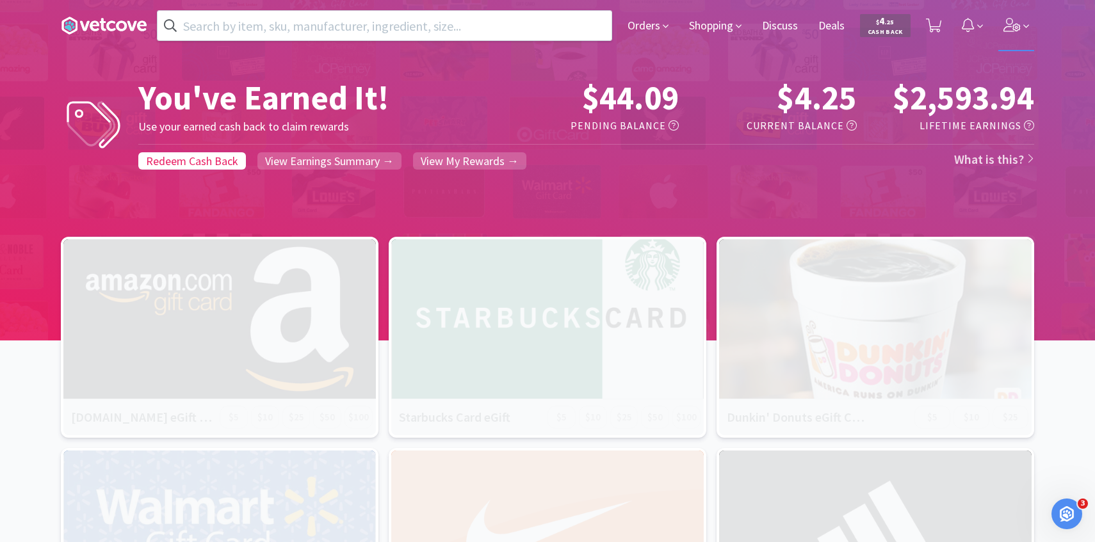
click at [1020, 35] on span at bounding box center [1016, 25] width 36 height 51
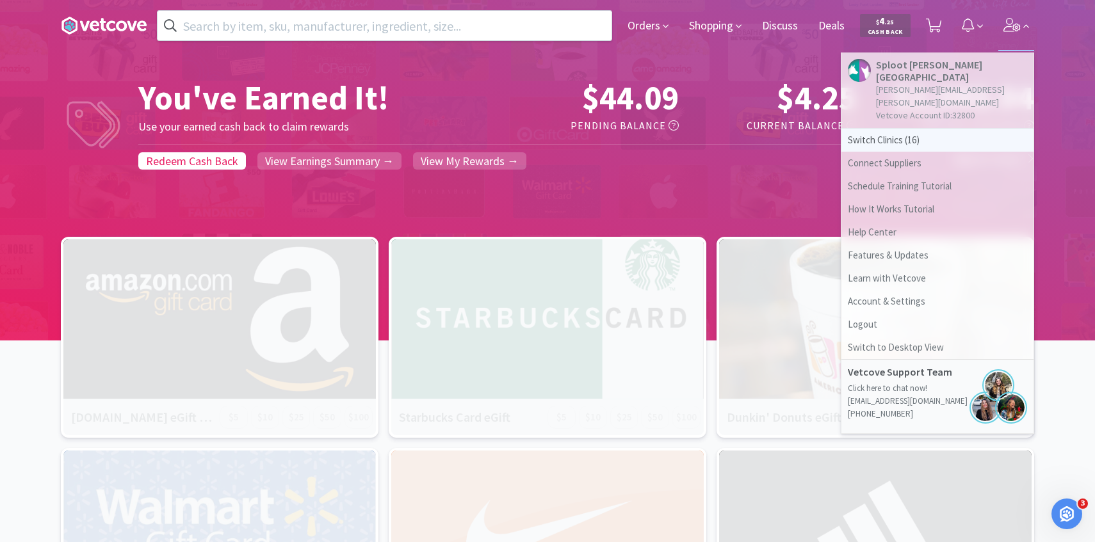
click at [931, 129] on span "Switch Clinics ( 16 )" at bounding box center [937, 140] width 192 height 23
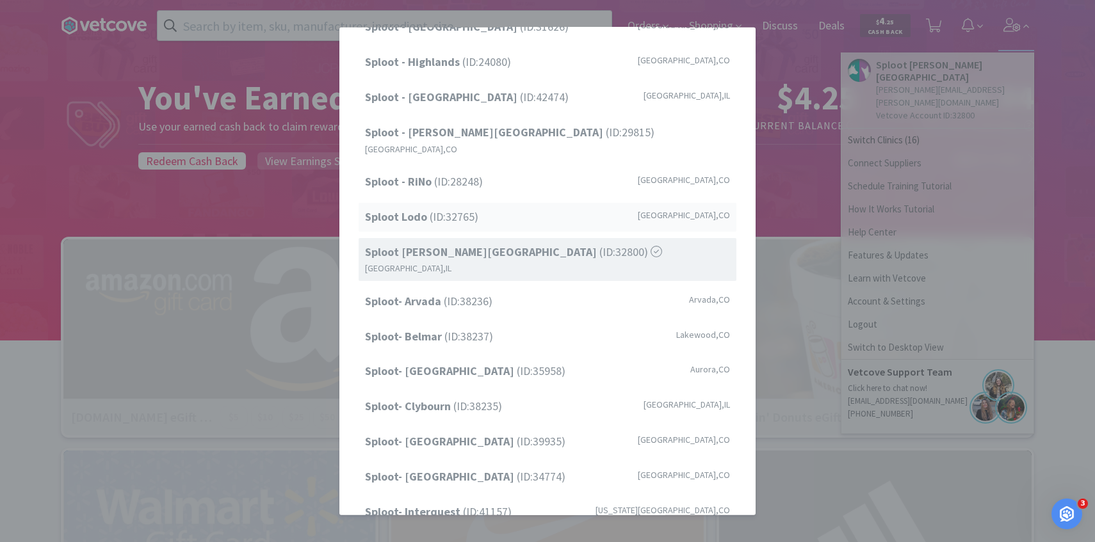
scroll to position [99, 0]
click at [497, 397] on span "Sploot- Clybourn (ID: 38235 )" at bounding box center [433, 406] width 137 height 19
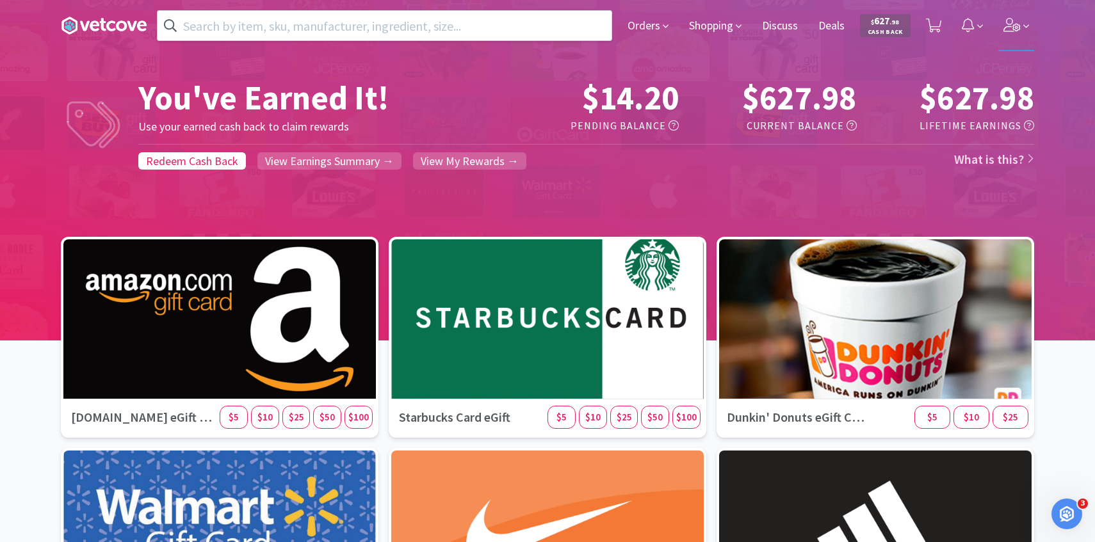
click at [1001, 33] on span at bounding box center [1016, 25] width 36 height 51
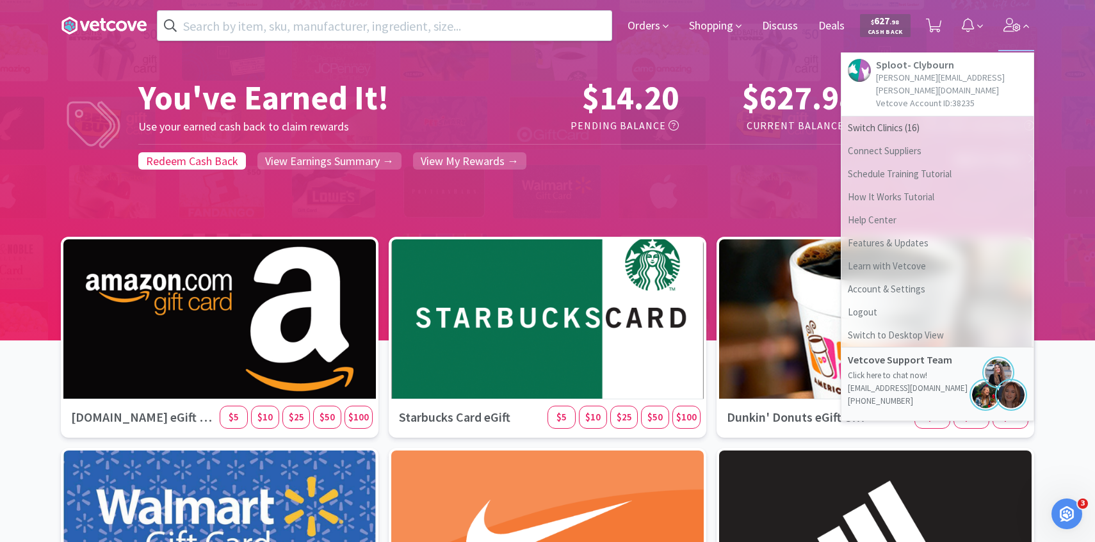
click at [925, 97] on p "Vetcove Account ID: 38235" at bounding box center [951, 103] width 151 height 13
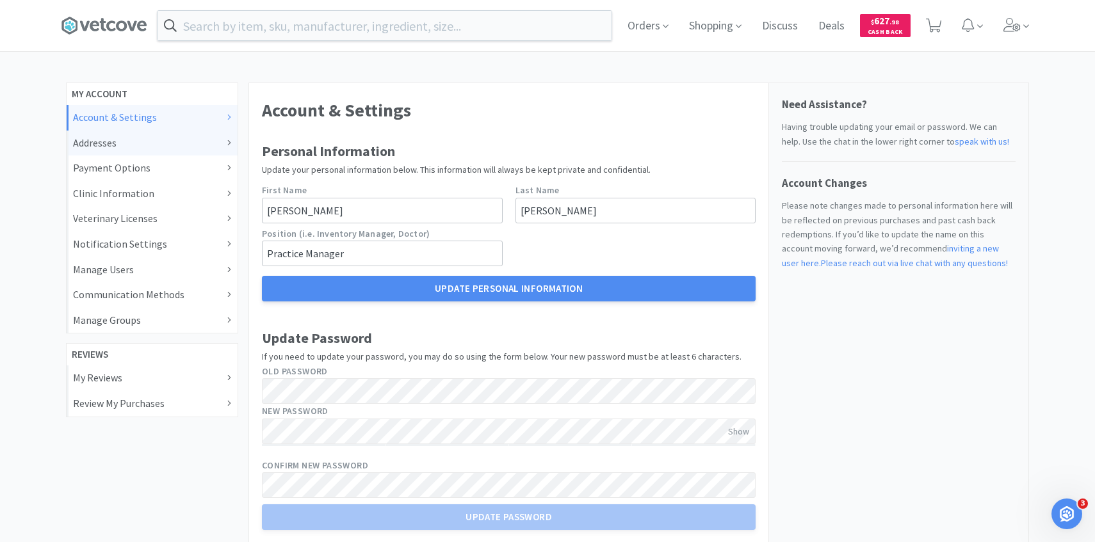
click at [185, 146] on div "Addresses" at bounding box center [152, 143] width 158 height 17
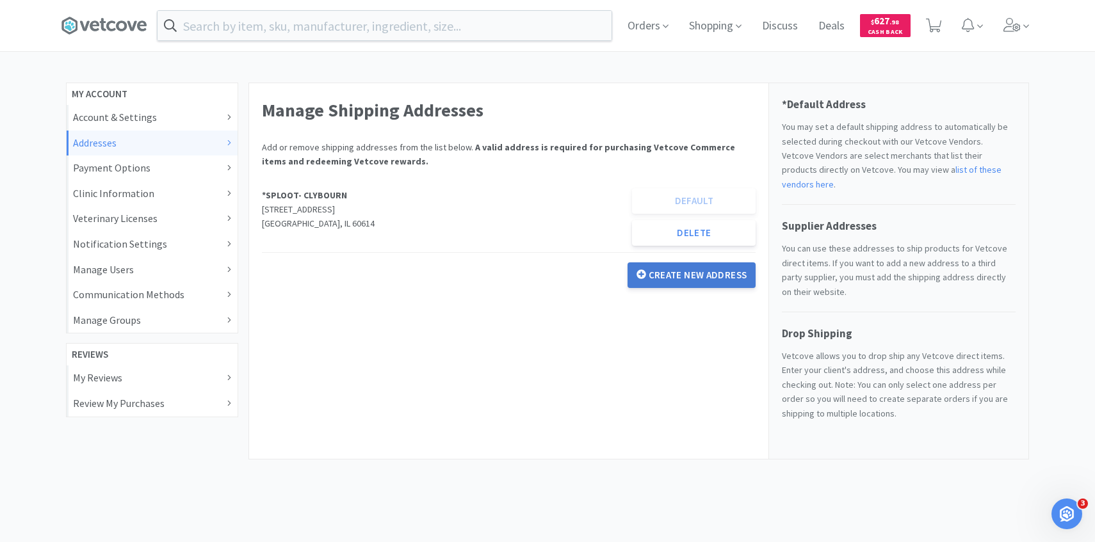
click at [687, 276] on button "Create New Address" at bounding box center [691, 275] width 129 height 26
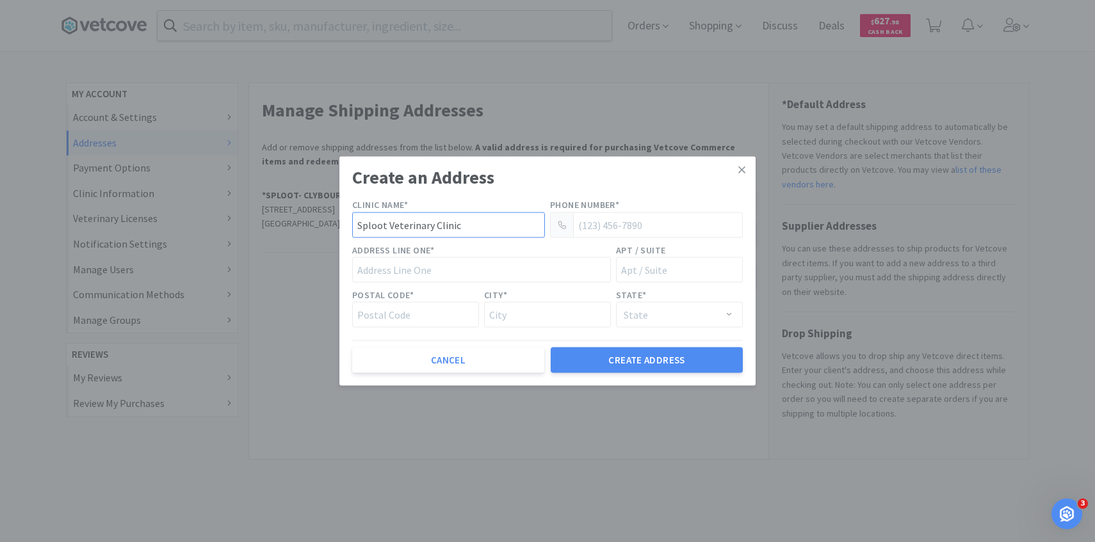
click at [469, 227] on input "Sploot Veterinary Clinic" at bounding box center [448, 225] width 193 height 26
click at [601, 224] on input "phone_number" at bounding box center [646, 225] width 193 height 26
type input "(303) 960 - 3573"
type input "[STREET_ADDRESS]"
type input "80211"
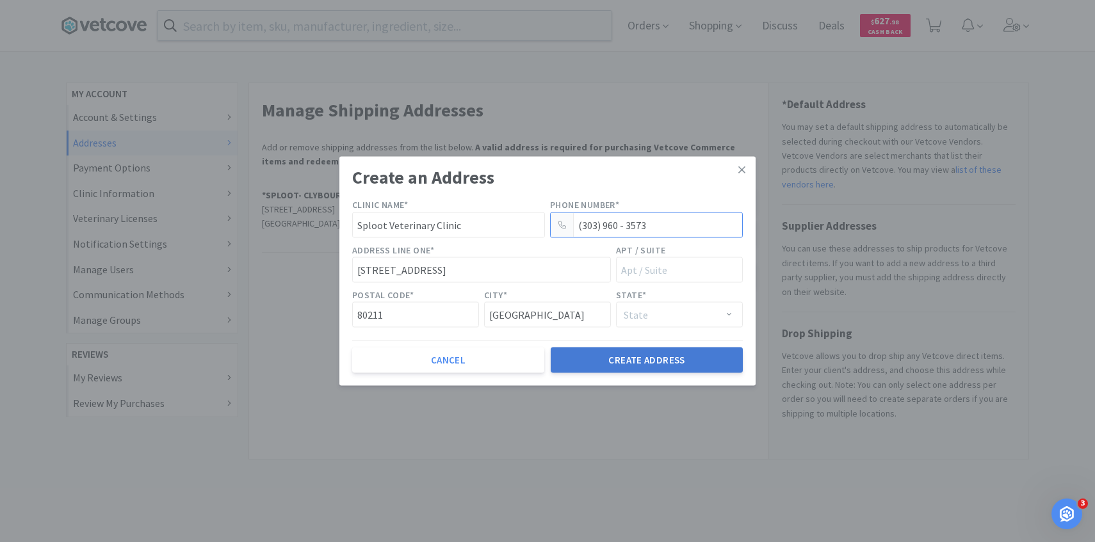
type input "[GEOGRAPHIC_DATA]"
click at [641, 364] on button "Create Address" at bounding box center [647, 361] width 192 height 26
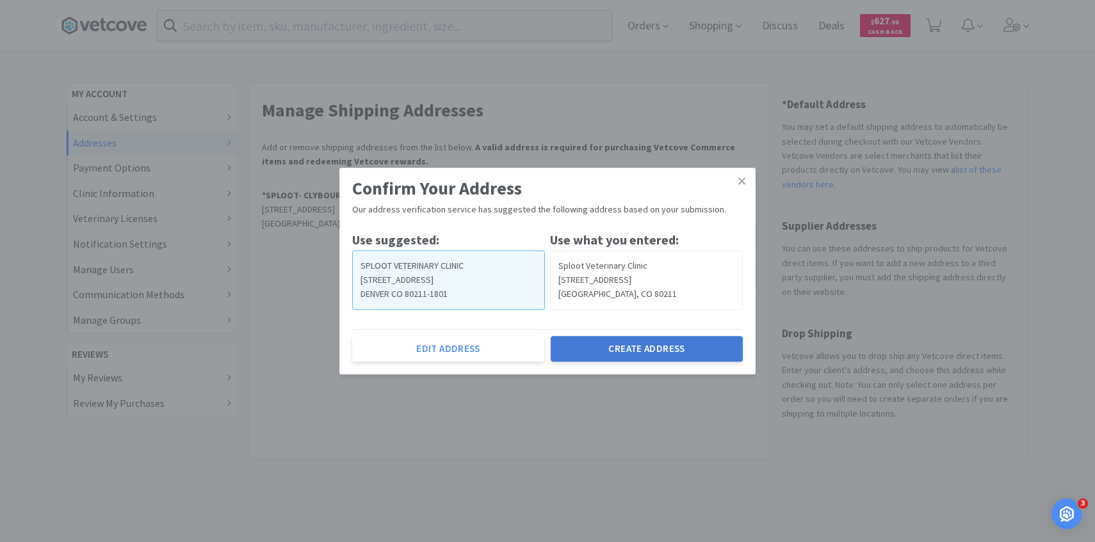
click at [633, 350] on button "Create Address" at bounding box center [647, 349] width 192 height 26
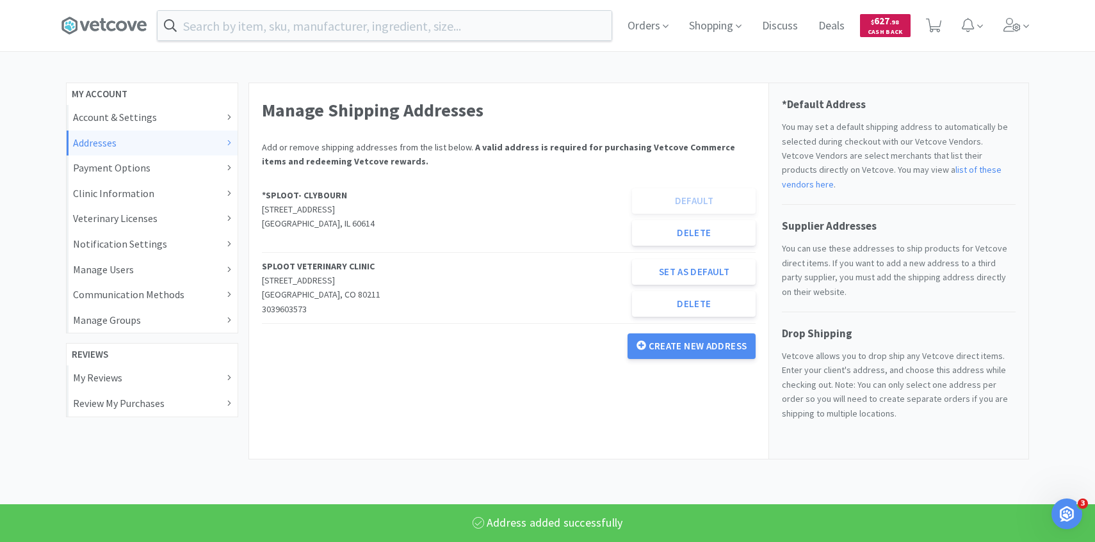
click at [880, 26] on span "$ 627 . 98" at bounding box center [885, 21] width 28 height 12
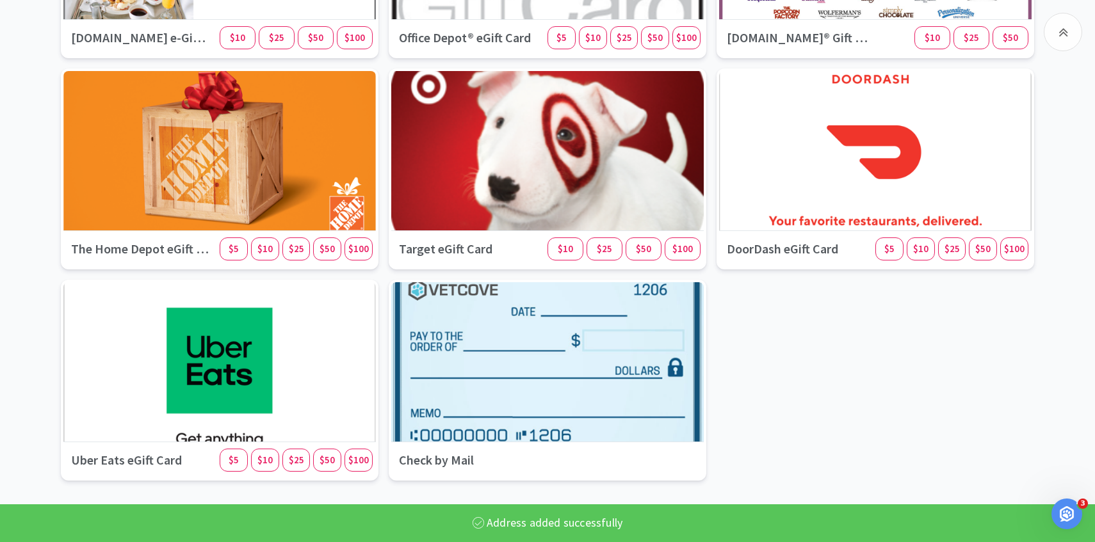
scroll to position [1445, 0]
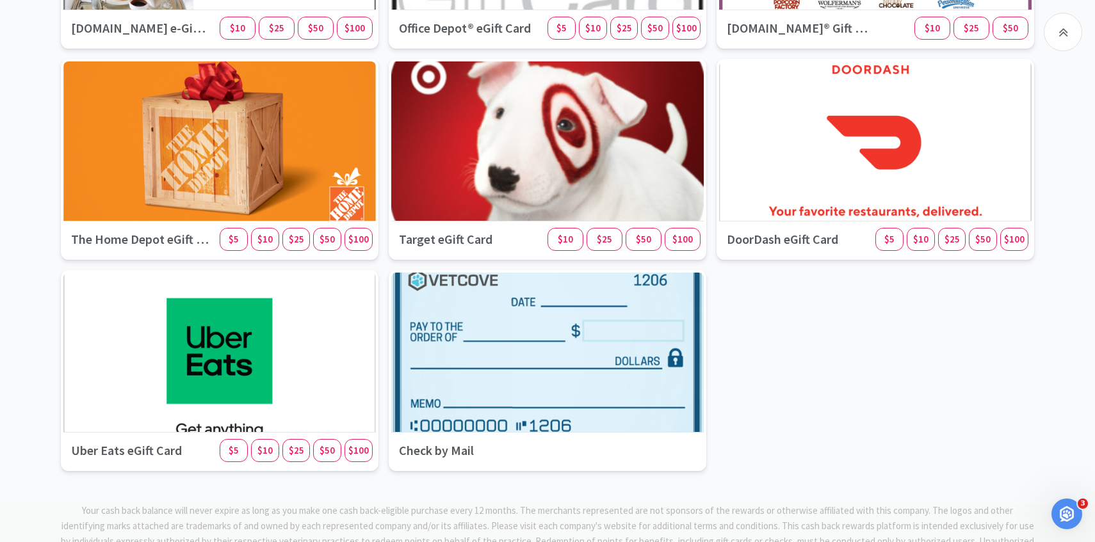
click at [460, 288] on div at bounding box center [547, 353] width 312 height 160
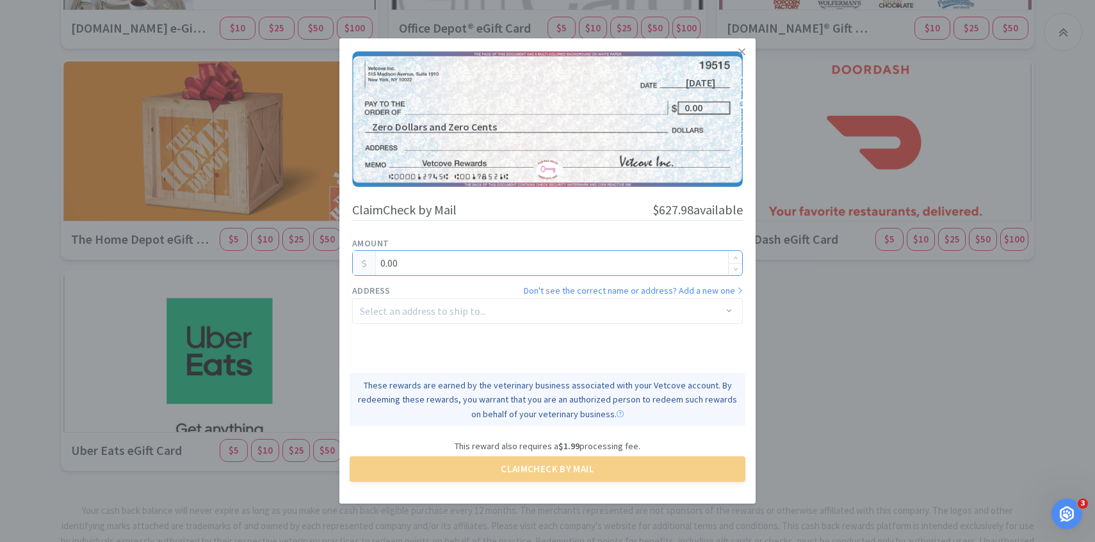
click at [449, 266] on input "0.00" at bounding box center [547, 263] width 389 height 24
type input "0"
type input "620.00"
click at [433, 302] on div "Select an address to ship to..." at bounding box center [543, 311] width 367 height 24
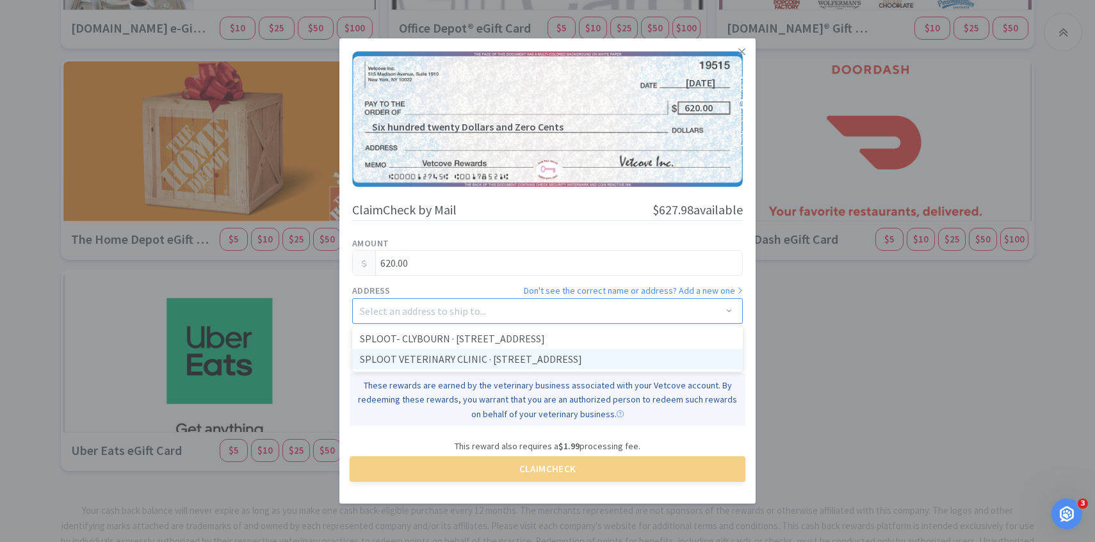
click at [433, 362] on li "SPLOOT VETERINARY CLINIC · [STREET_ADDRESS]" at bounding box center [547, 359] width 390 height 20
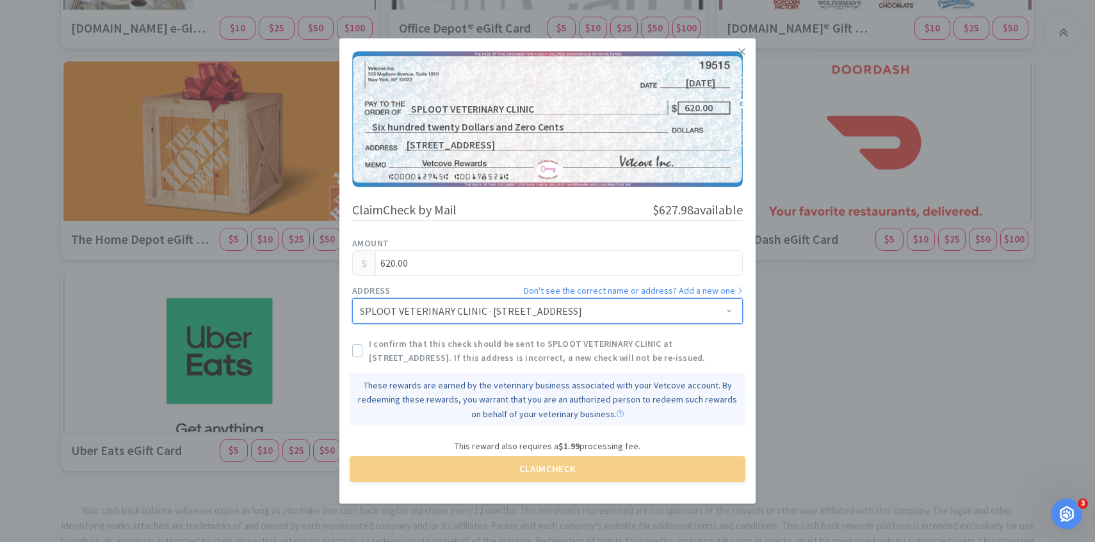
click at [433, 358] on span "I confirm that this check should be sent to SPLOOT VETERINARY CLINIC at [STREET…" at bounding box center [556, 351] width 374 height 29
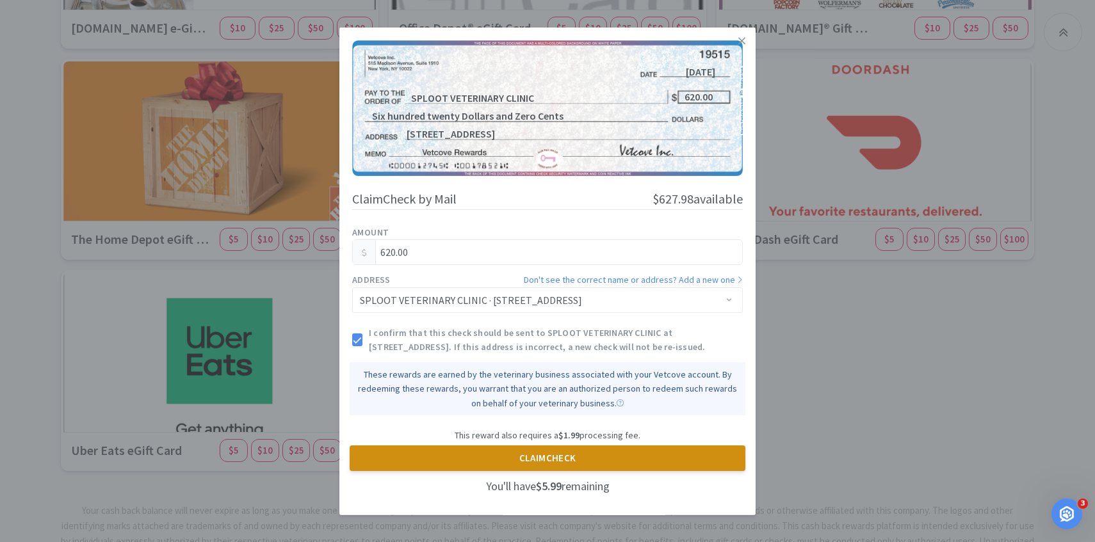
click at [538, 465] on button "Claim Check" at bounding box center [548, 459] width 396 height 26
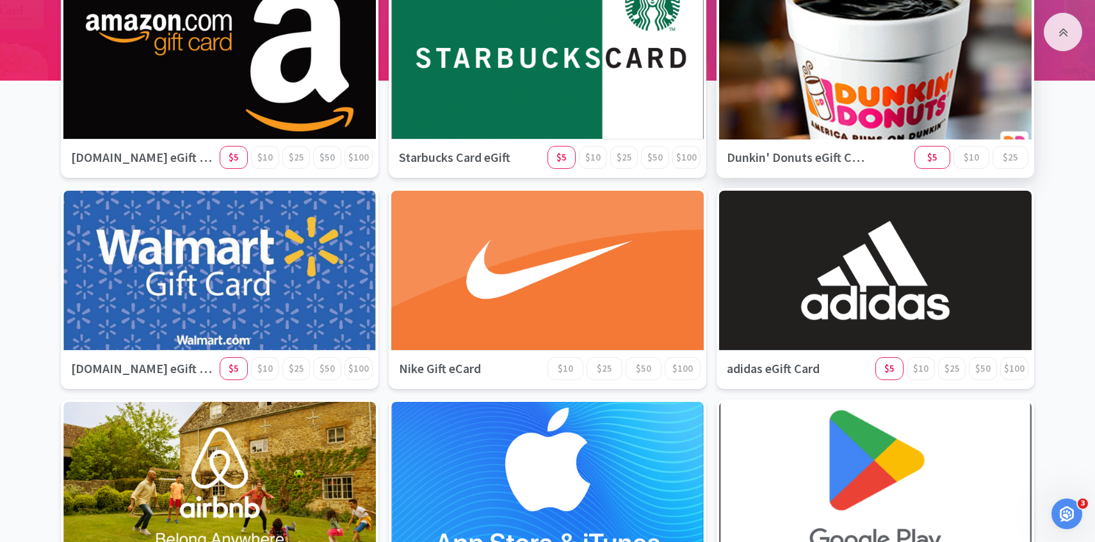
scroll to position [0, 0]
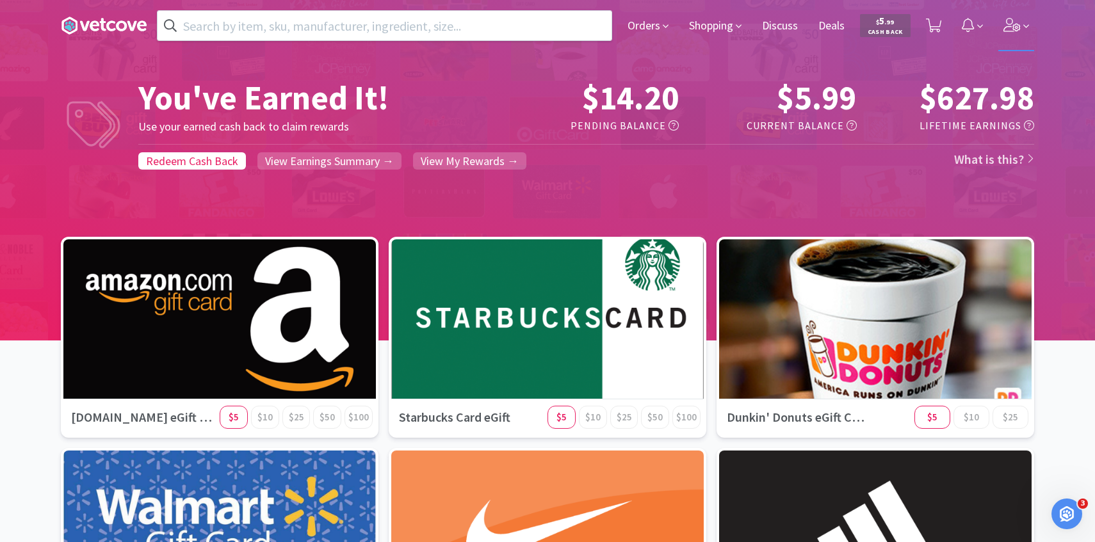
click at [1021, 29] on span at bounding box center [1016, 25] width 36 height 51
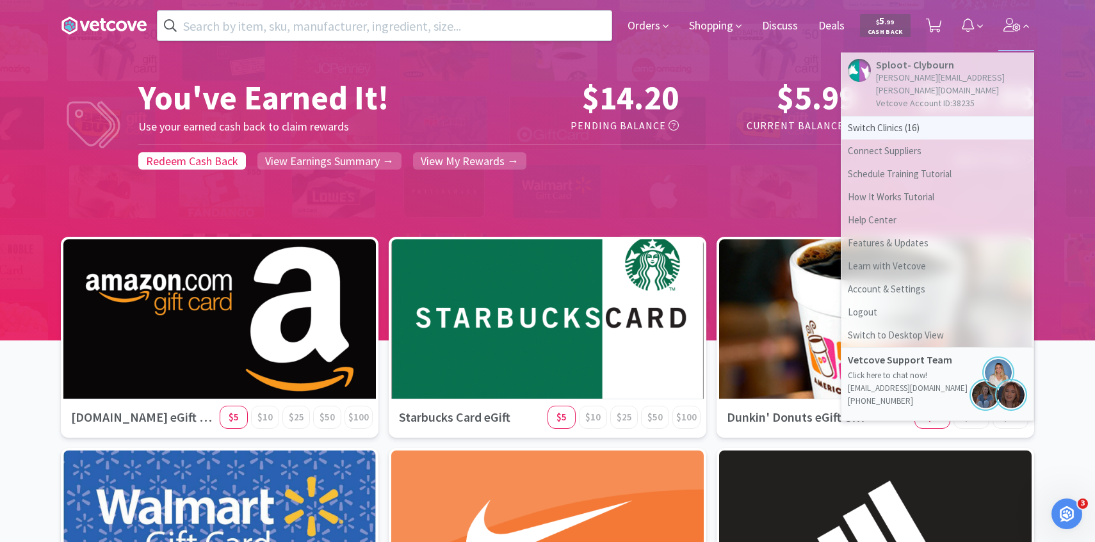
click at [905, 117] on span "Switch Clinics ( 16 )" at bounding box center [937, 128] width 192 height 23
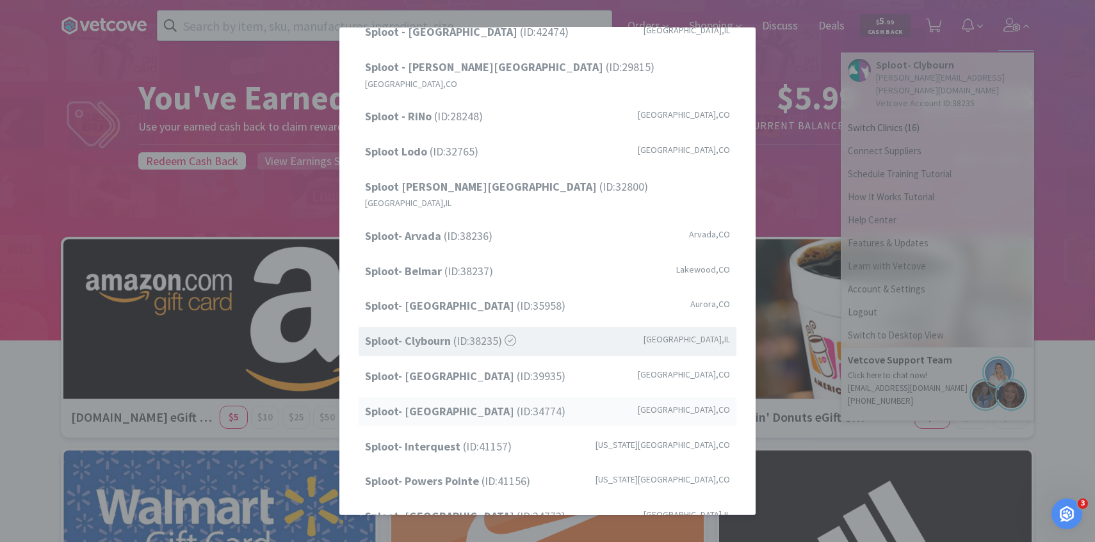
scroll to position [163, 0]
click at [511, 508] on span "Sploot- Roscoe Village (ID: 34773 )" at bounding box center [465, 517] width 200 height 19
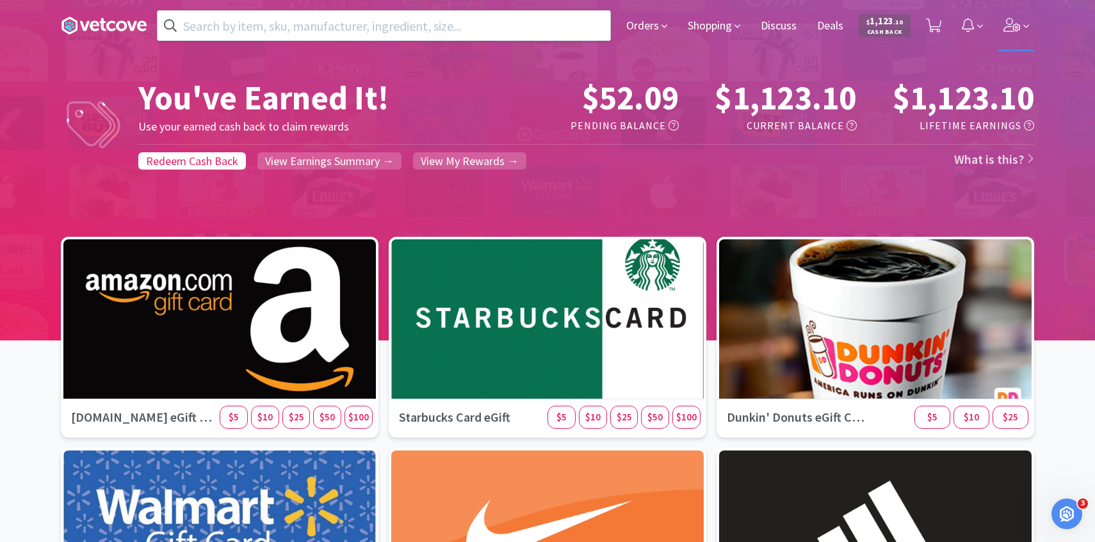
click at [1007, 35] on span at bounding box center [1016, 25] width 36 height 51
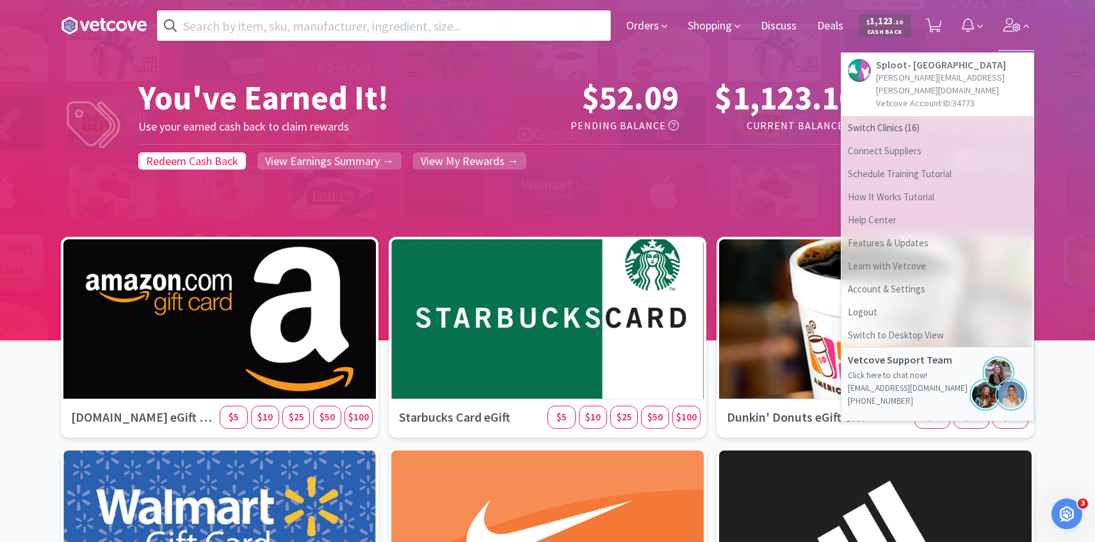
click at [950, 63] on h5 "Sploot- [GEOGRAPHIC_DATA]" at bounding box center [951, 65] width 151 height 12
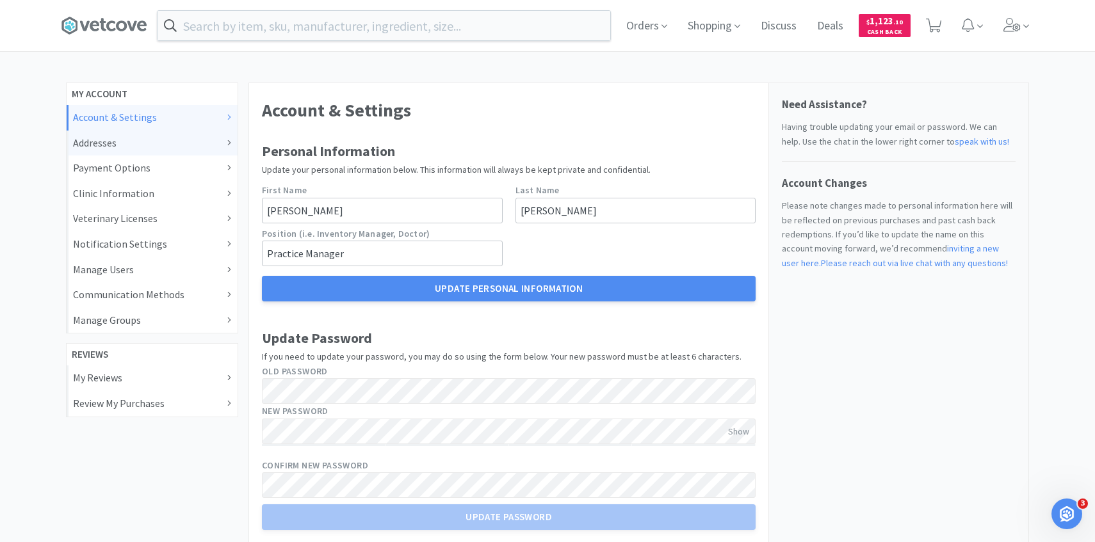
click at [174, 140] on div "Addresses" at bounding box center [152, 143] width 158 height 17
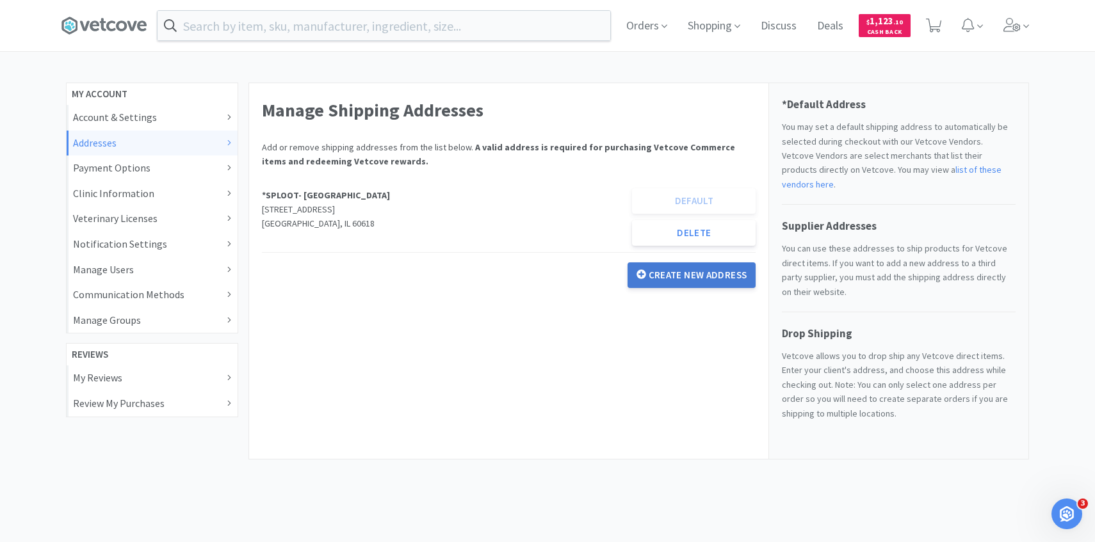
click at [714, 275] on button "Create New Address" at bounding box center [691, 275] width 129 height 26
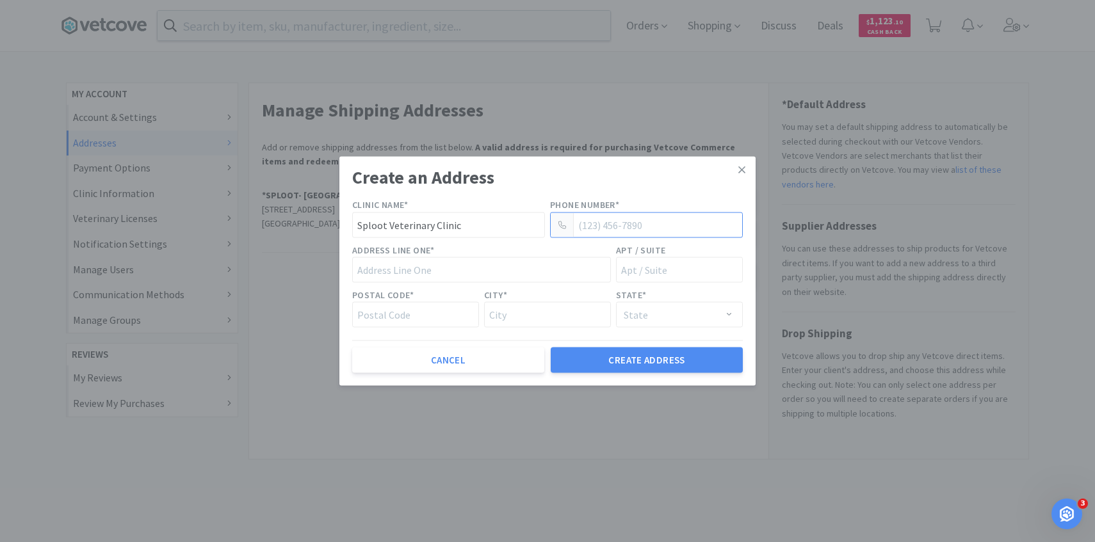
click at [597, 226] on input "phone_number" at bounding box center [646, 225] width 193 height 26
type input "(303) 960 - 3573"
type input "[STREET_ADDRESS]"
type input "80211"
type input "[GEOGRAPHIC_DATA]"
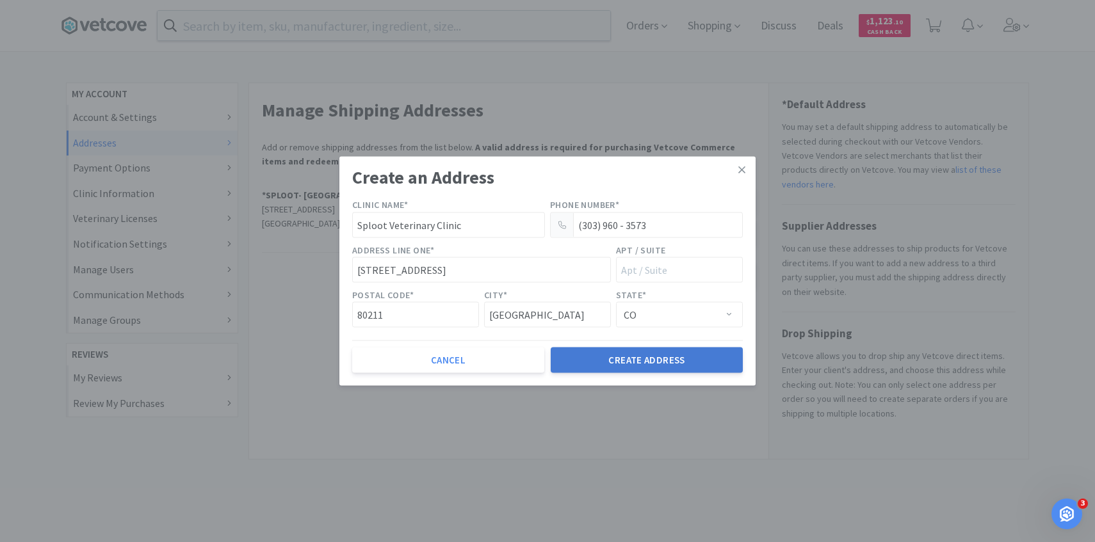
click at [627, 361] on button "Create Address" at bounding box center [647, 361] width 192 height 26
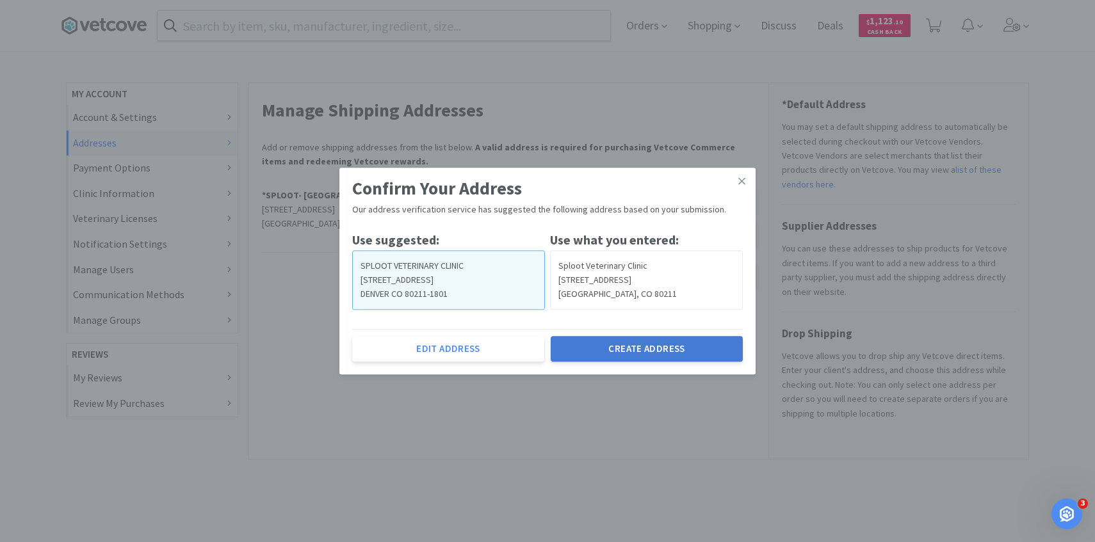
click at [583, 348] on button "Create Address" at bounding box center [647, 349] width 192 height 26
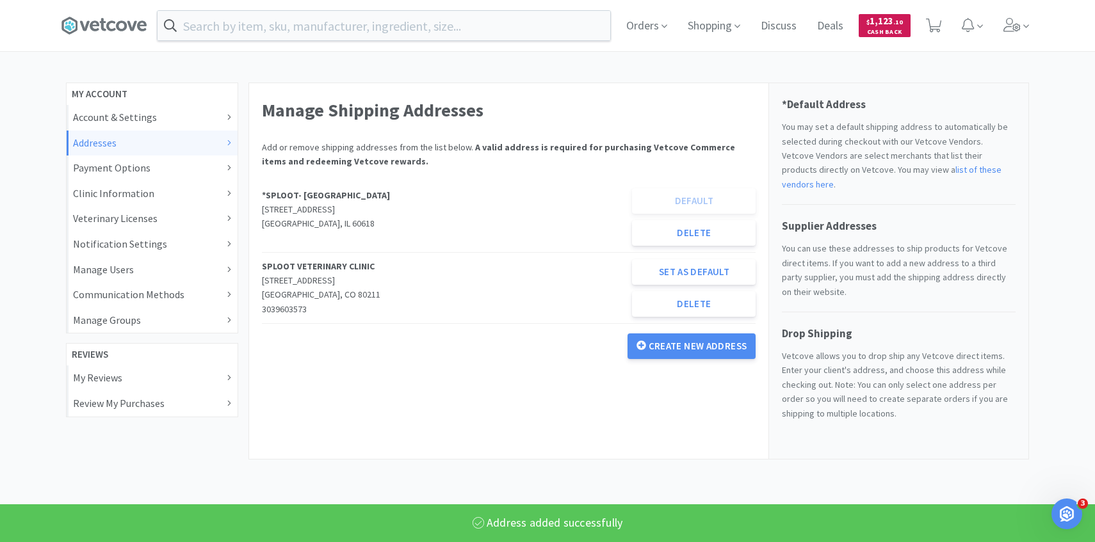
click at [890, 36] on span "Cash Back" at bounding box center [884, 33] width 36 height 8
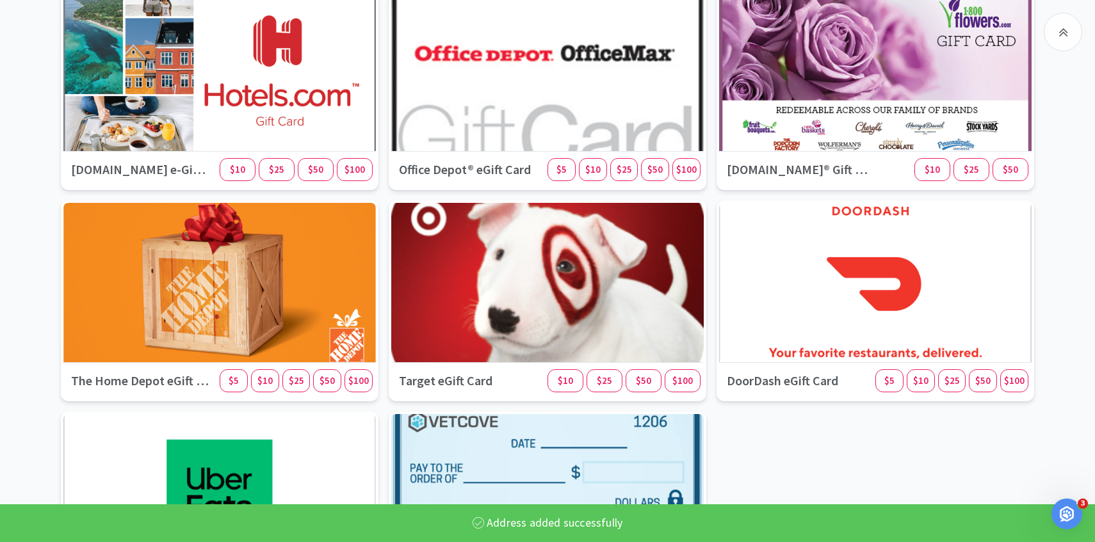
scroll to position [1465, 0]
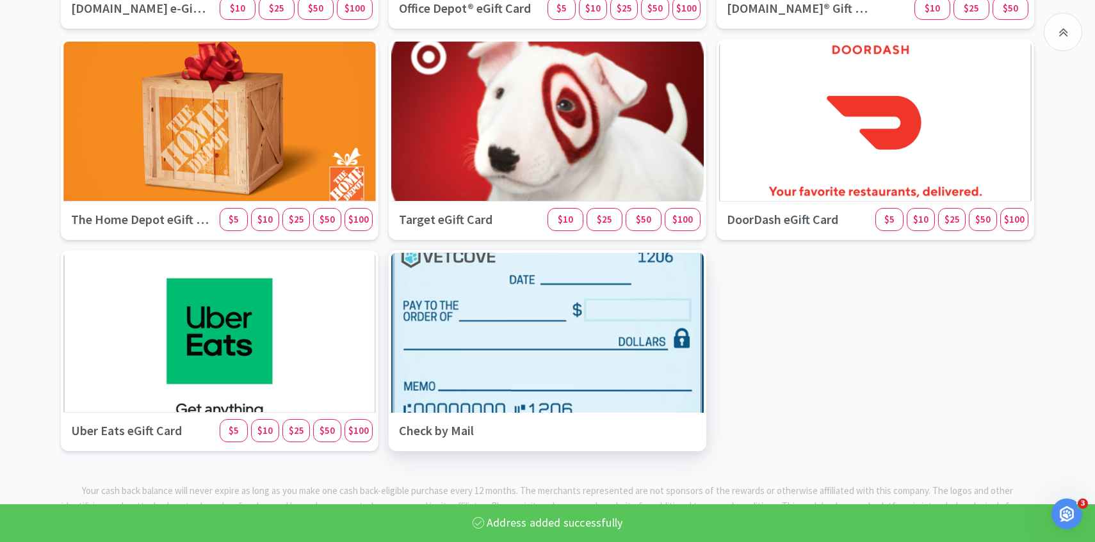
click at [450, 330] on div at bounding box center [547, 333] width 328 height 168
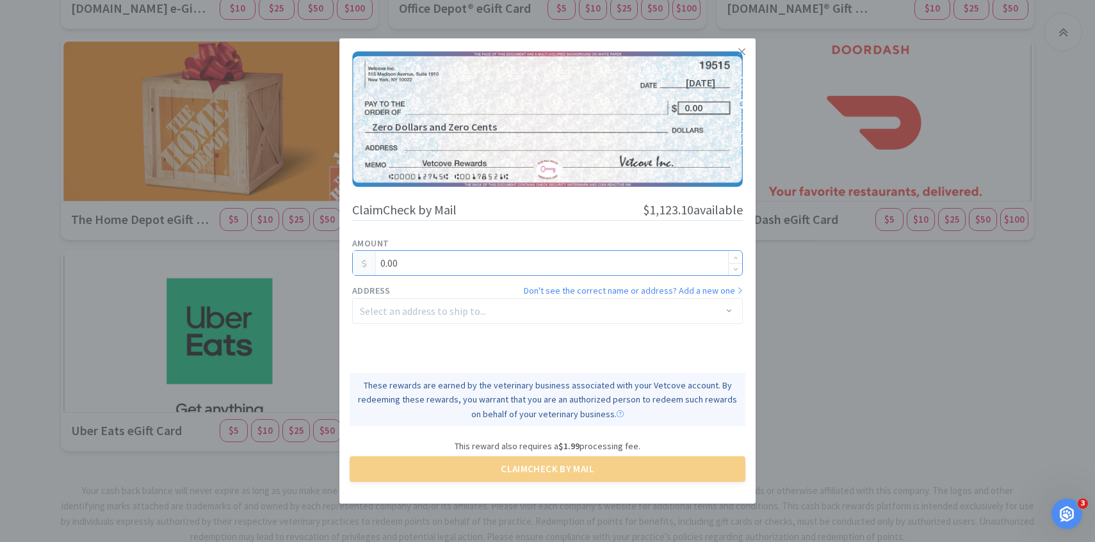
click at [412, 267] on input "0.00" at bounding box center [547, 263] width 389 height 24
type input "0"
click at [412, 316] on div "Select an address to ship to..." at bounding box center [540, 311] width 361 height 13
type input "1,120.00"
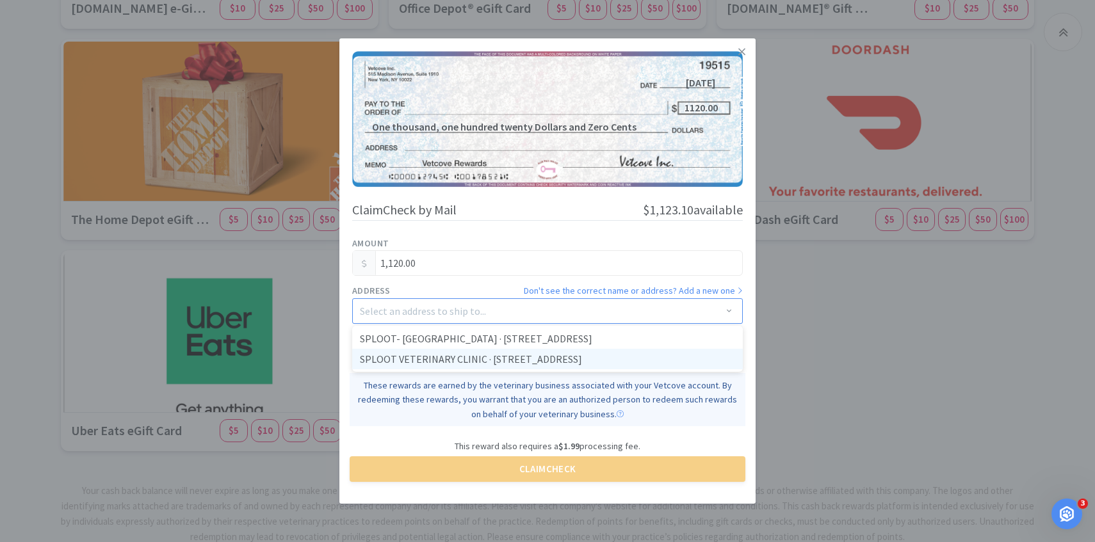
click at [414, 350] on li "SPLOOT VETERINARY CLINIC · [STREET_ADDRESS]" at bounding box center [547, 359] width 390 height 20
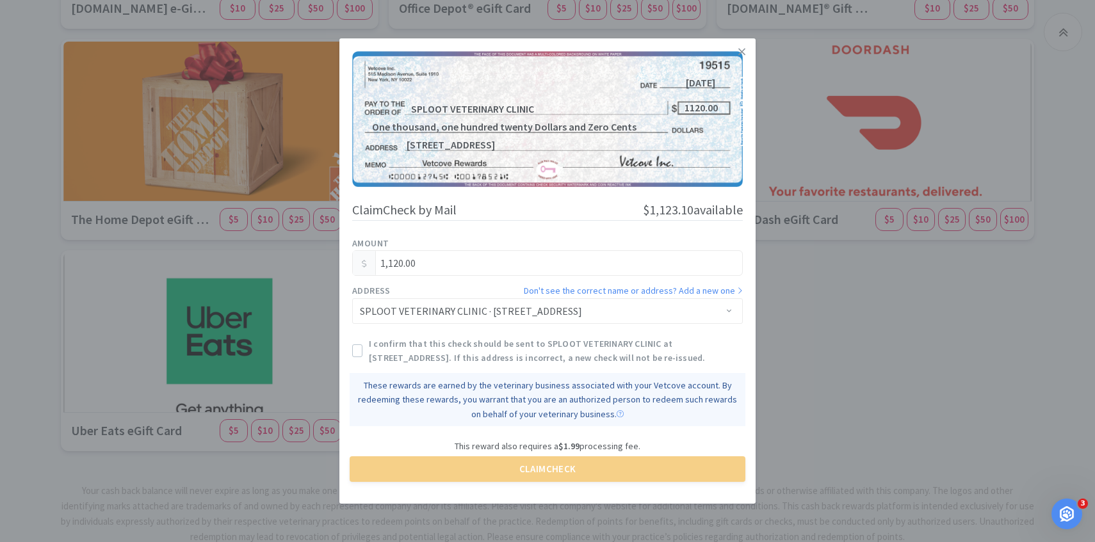
click at [401, 339] on span "I confirm that this check should be sent to SPLOOT VETERINARY CLINIC at [STREET…" at bounding box center [556, 351] width 374 height 29
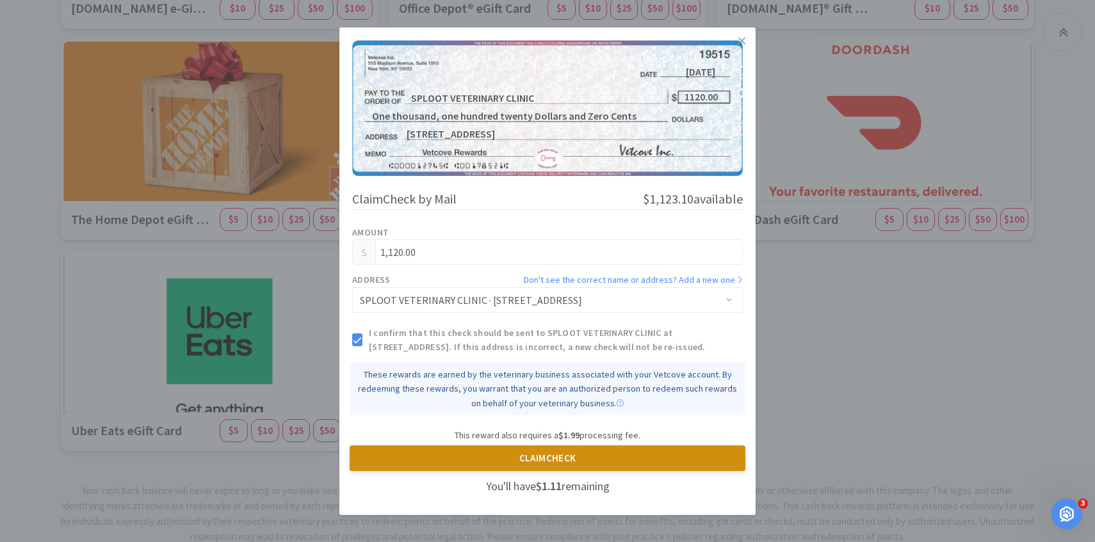
click at [467, 460] on button "Claim Check" at bounding box center [548, 459] width 396 height 26
